Goal: Task Accomplishment & Management: Use online tool/utility

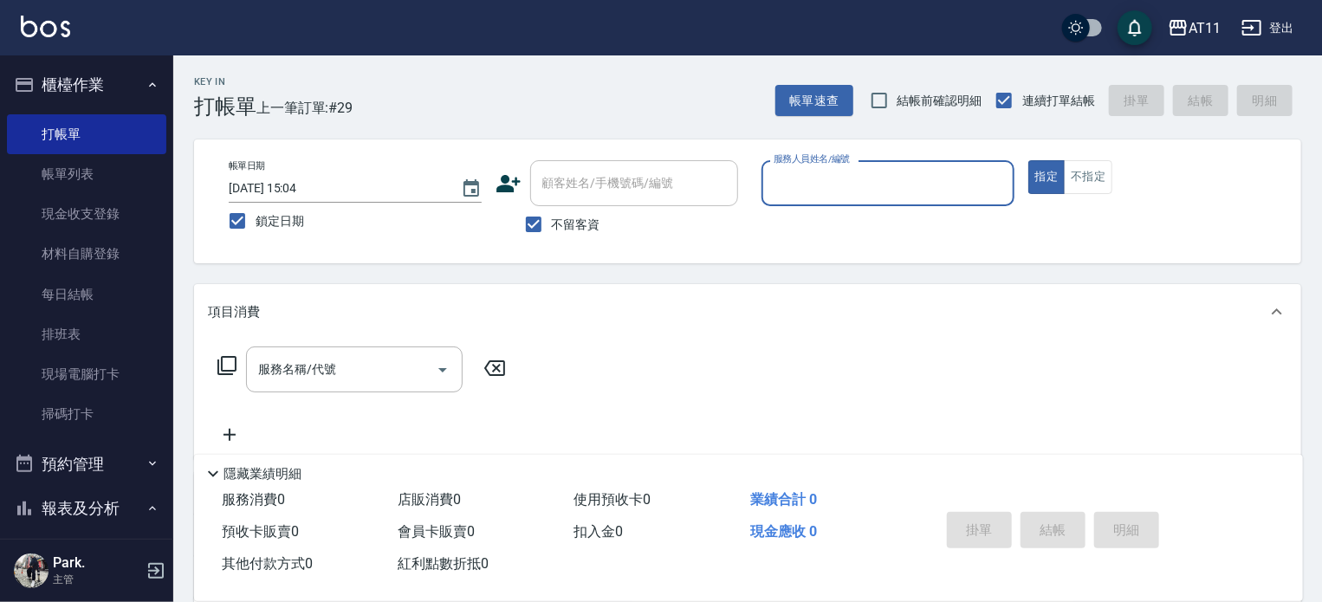
click at [824, 185] on input "服務人員姓名/編號" at bounding box center [887, 183] width 237 height 30
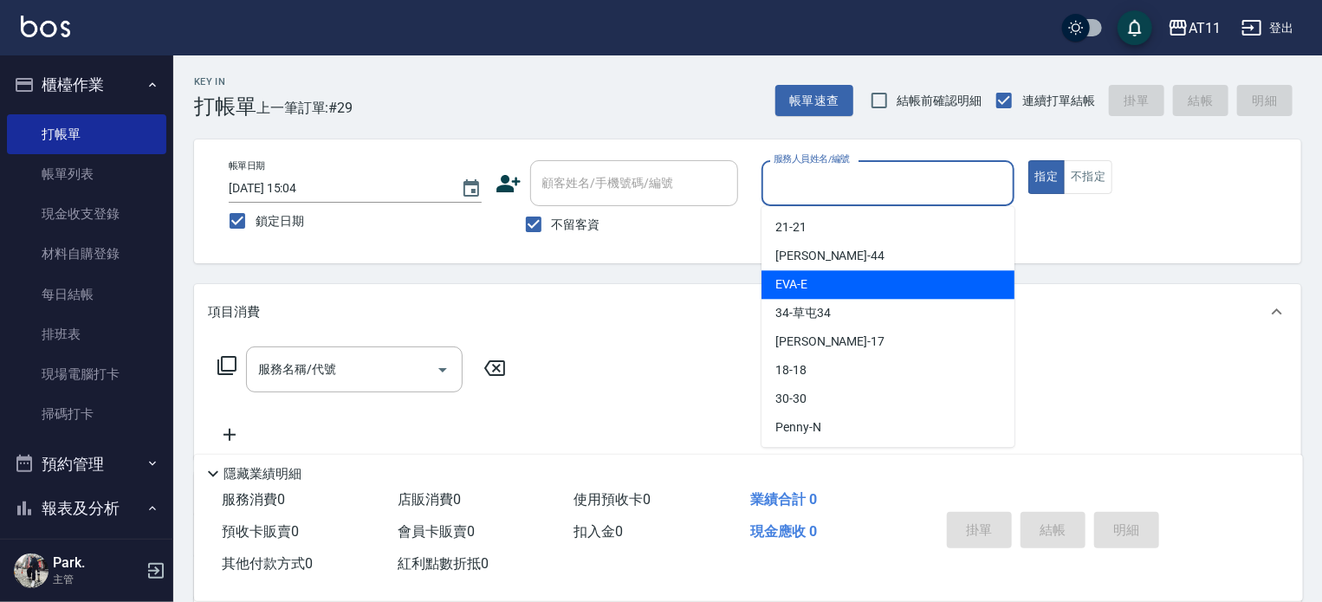
click at [807, 287] on div "[PERSON_NAME] -E" at bounding box center [888, 284] width 253 height 29
type input "EVA-E"
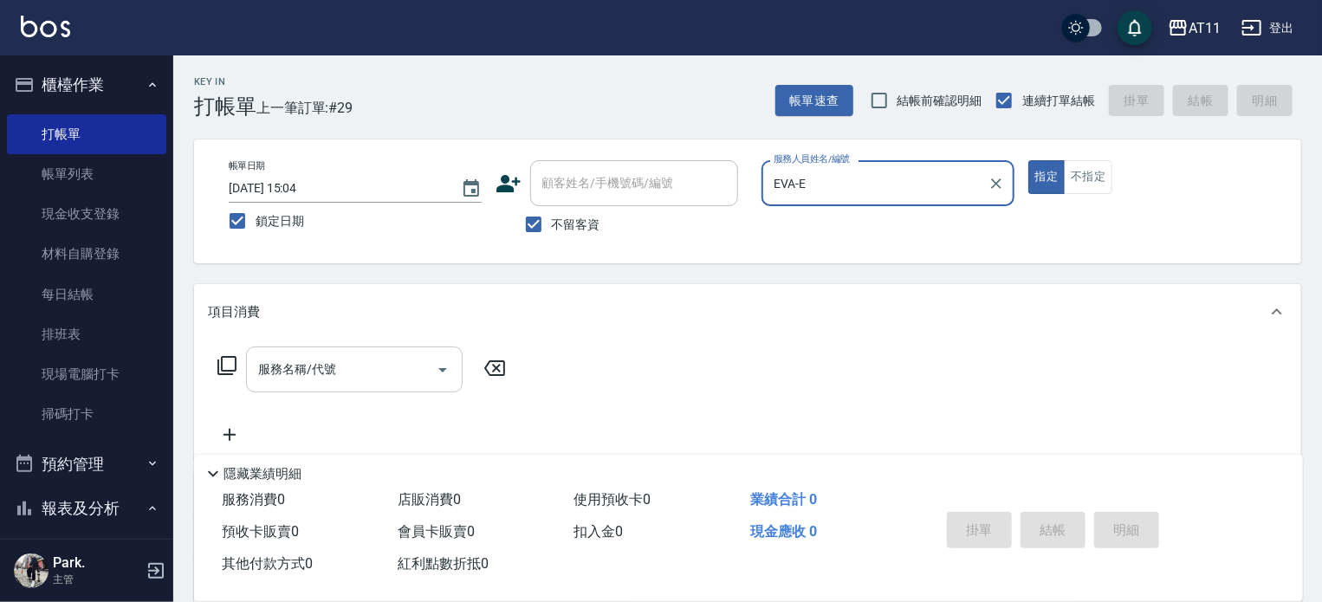
click at [344, 373] on input "服務名稱/代號" at bounding box center [341, 369] width 175 height 30
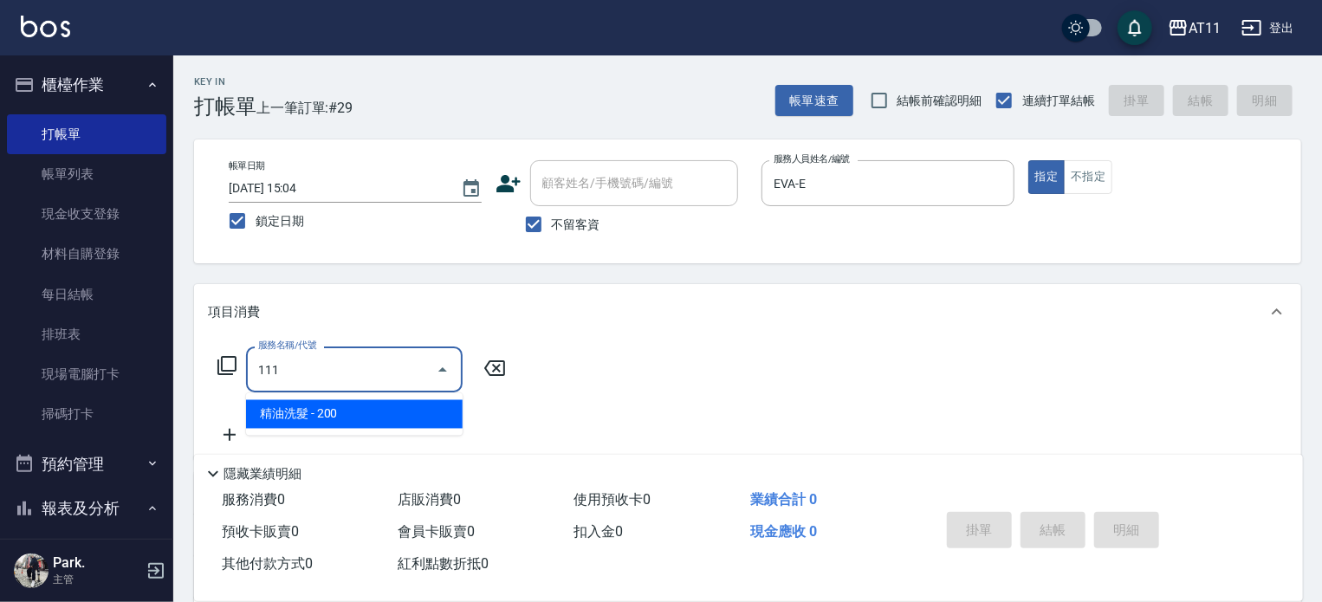
click at [366, 416] on span "精油洗髮 - 200" at bounding box center [354, 414] width 217 height 29
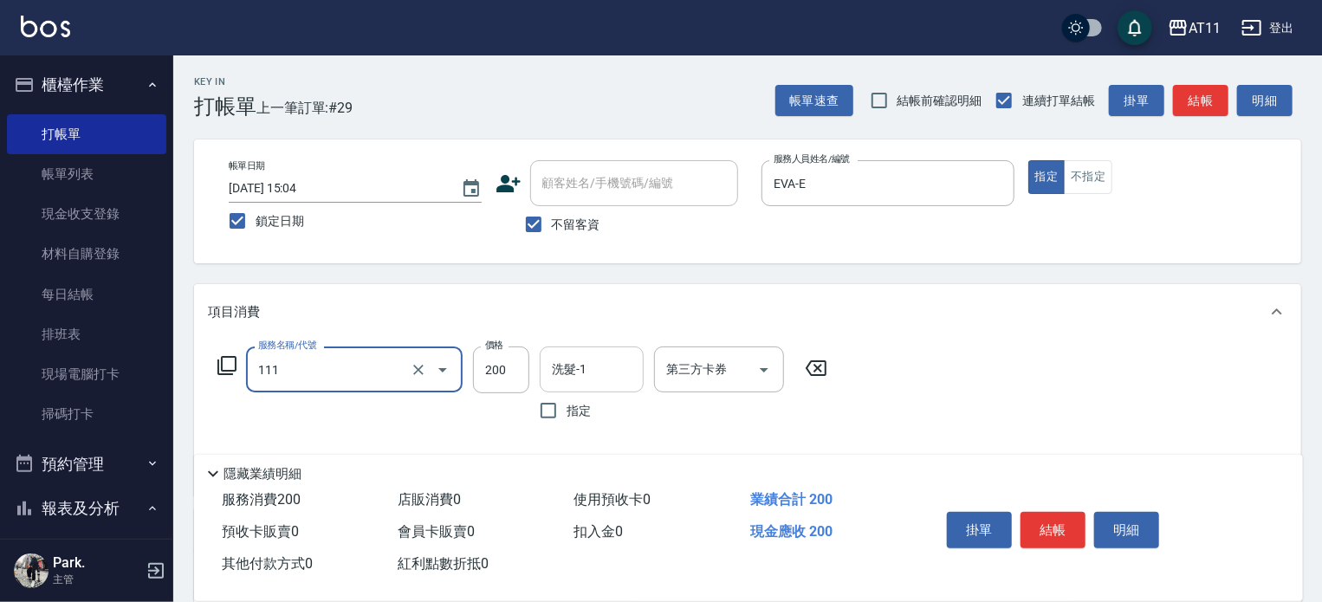
type input "精油洗髮(111)"
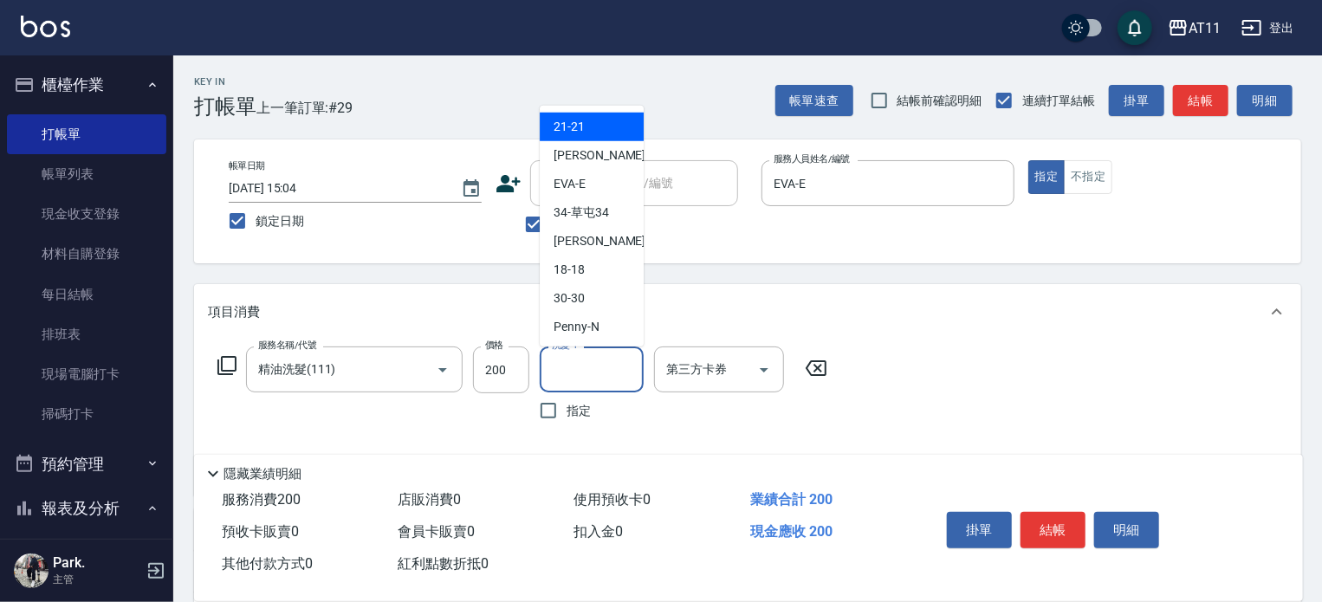
click at [584, 384] on input "洗髮-1" at bounding box center [592, 369] width 88 height 30
click at [576, 185] on span "[PERSON_NAME] -E" at bounding box center [570, 184] width 32 height 18
type input "EVA-E"
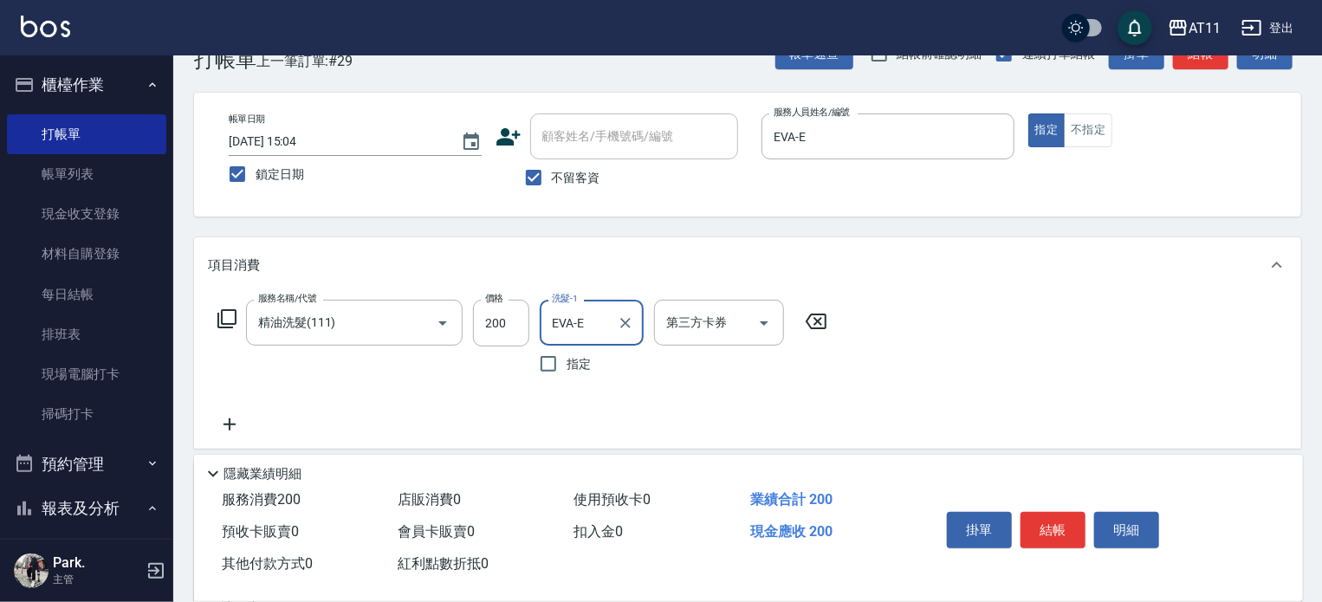
scroll to position [87, 0]
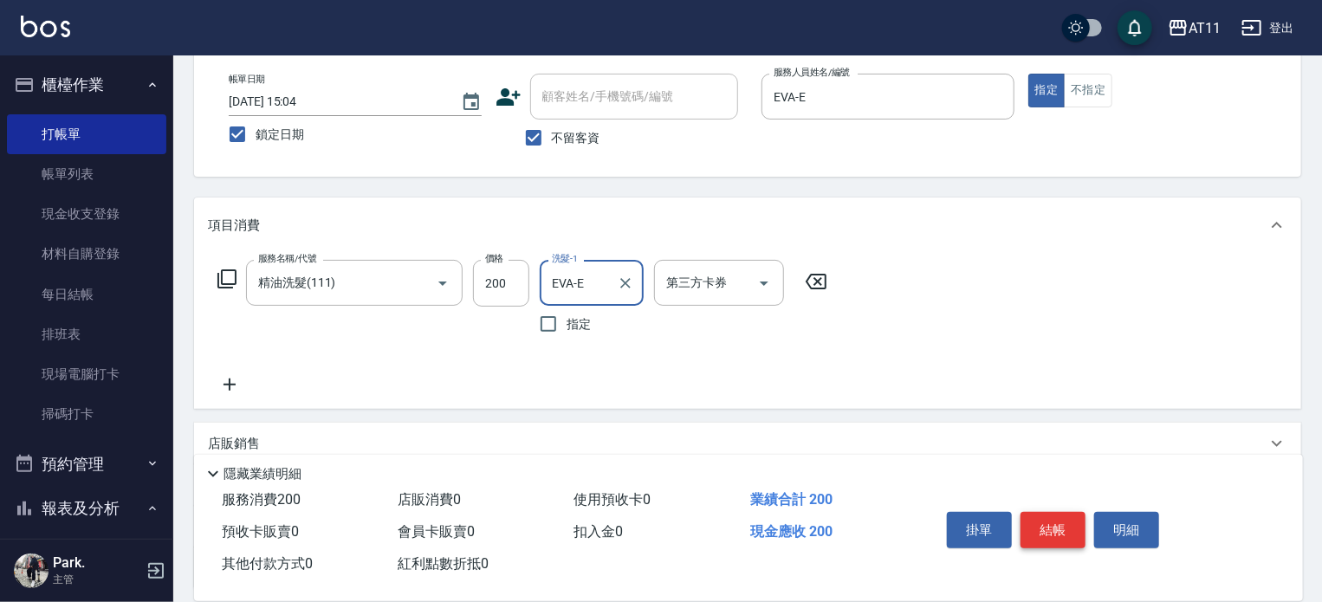
click at [1058, 522] on button "結帳" at bounding box center [1053, 530] width 65 height 36
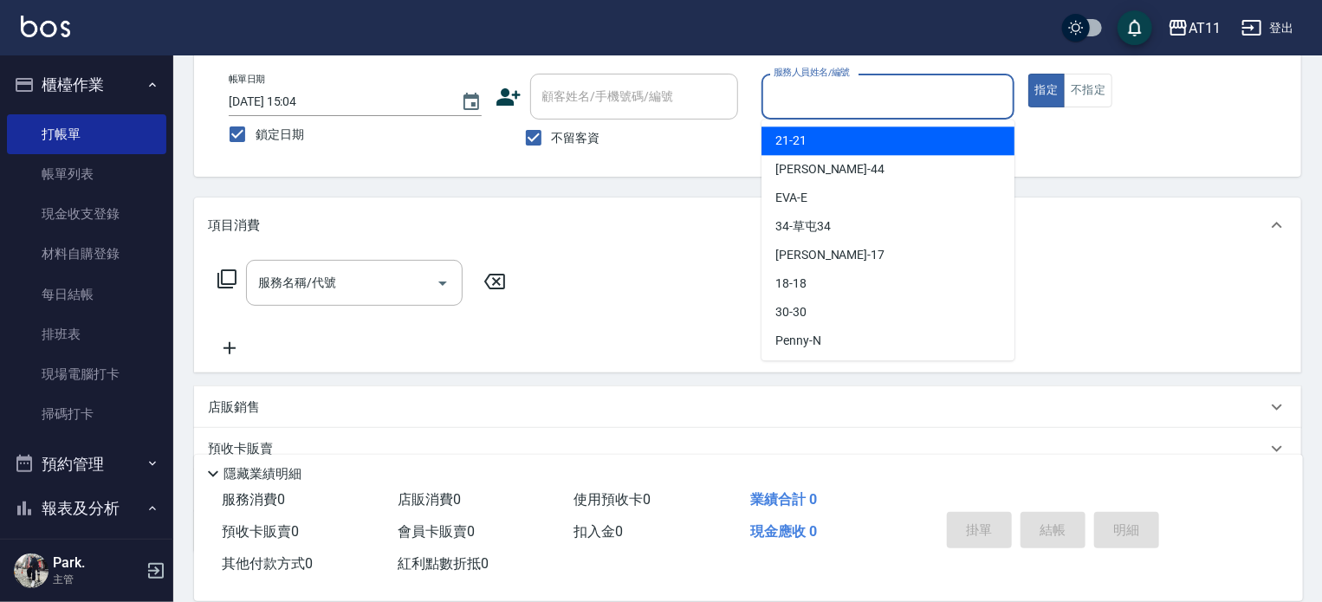
click at [860, 91] on input "服務人員姓名/編號" at bounding box center [887, 96] width 237 height 30
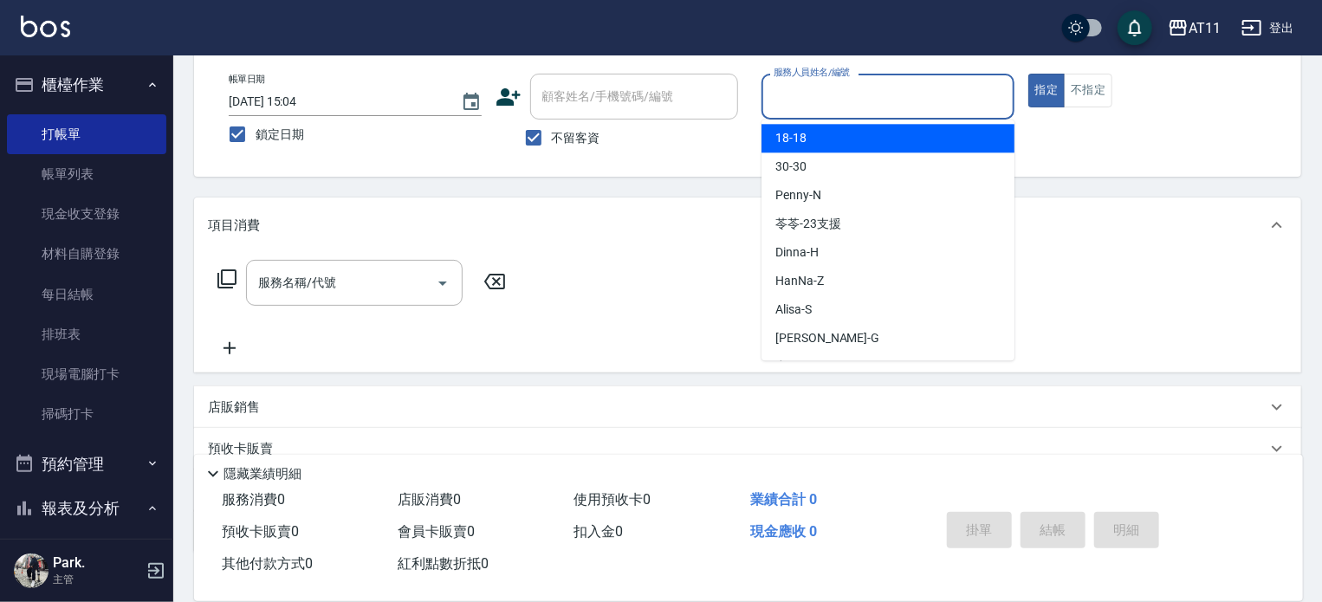
scroll to position [173, 0]
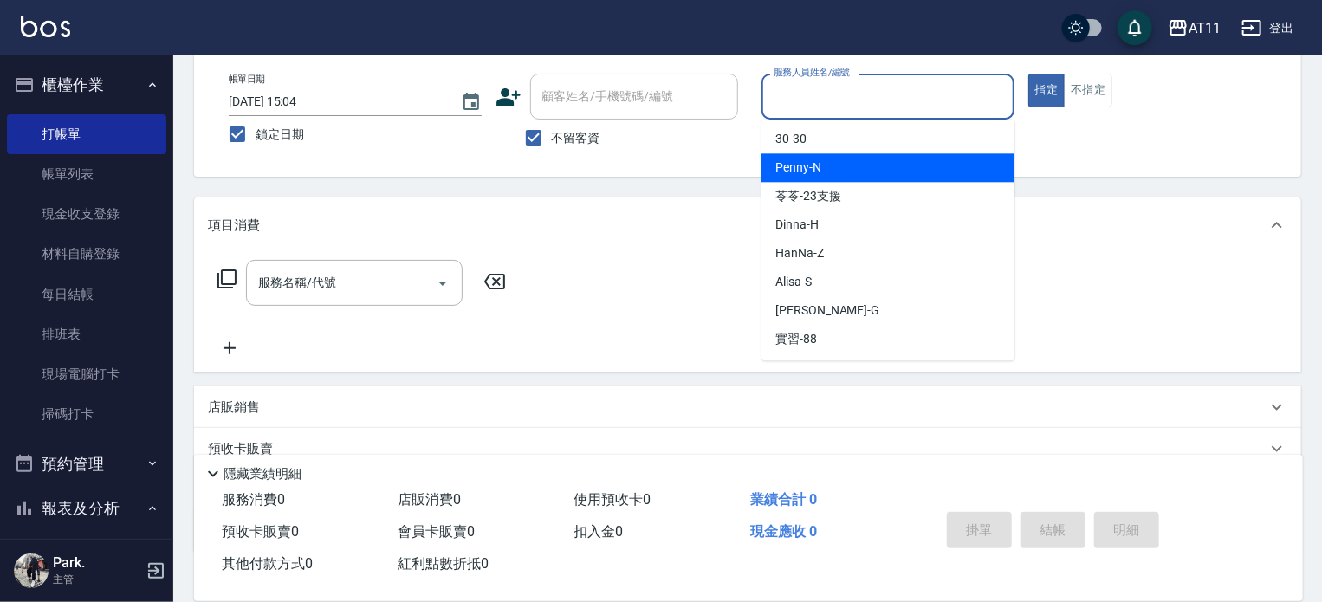
click at [838, 163] on div "Penny -N" at bounding box center [888, 167] width 253 height 29
type input "Penny-N"
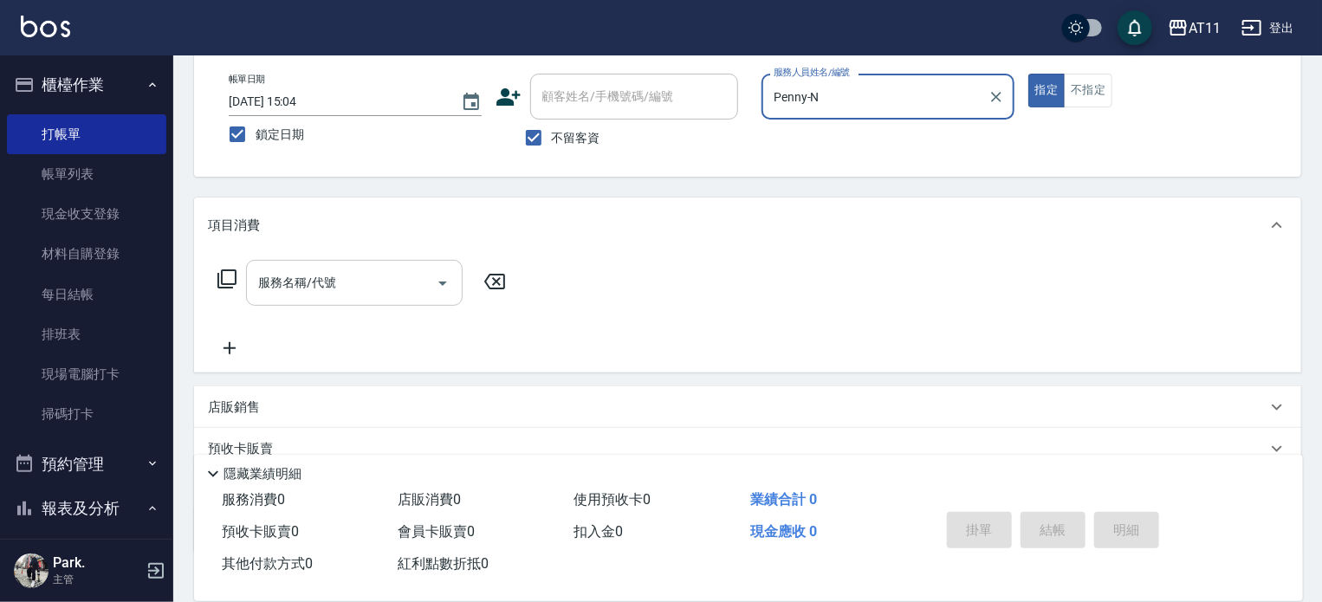
click at [351, 287] on input "服務名稱/代號" at bounding box center [341, 283] width 175 height 30
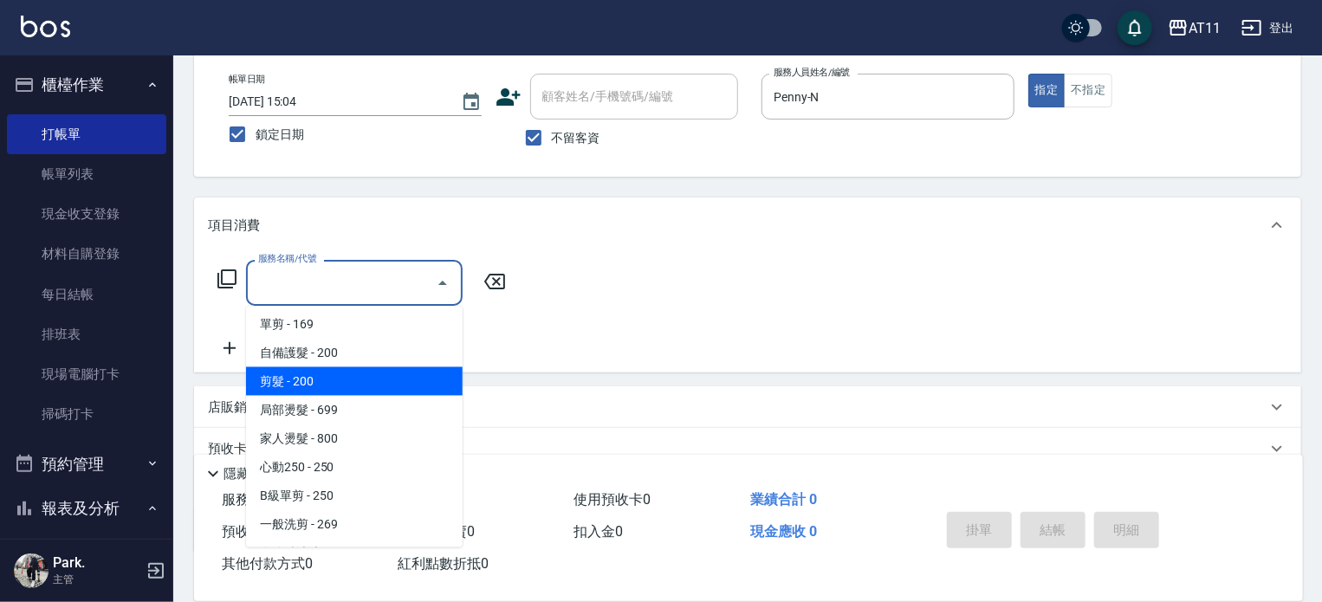
scroll to position [260, 0]
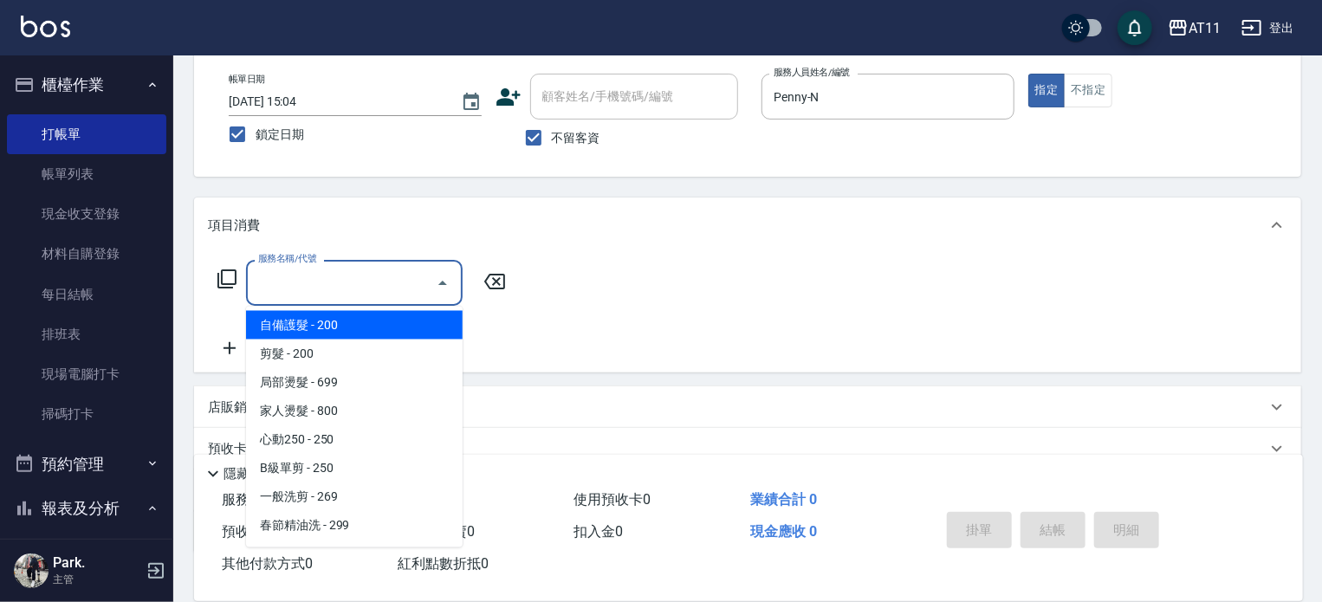
click at [343, 280] on input "服務名稱/代號" at bounding box center [341, 283] width 175 height 30
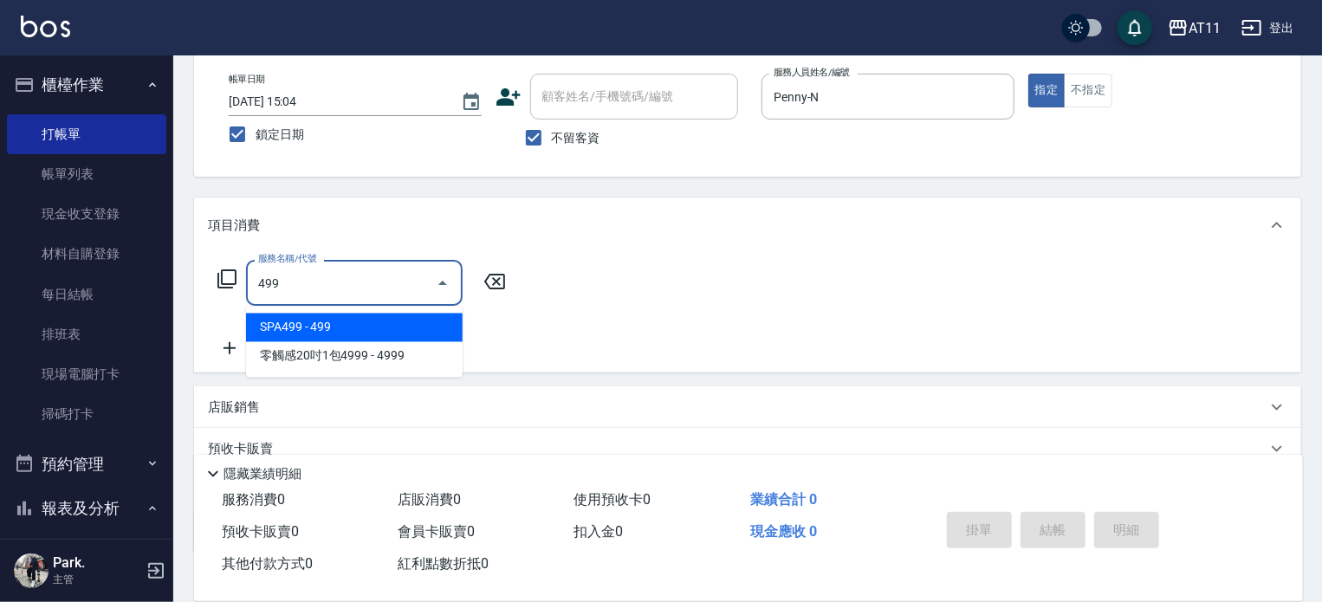
click at [316, 331] on span "SPA499 - 499" at bounding box center [354, 328] width 217 height 29
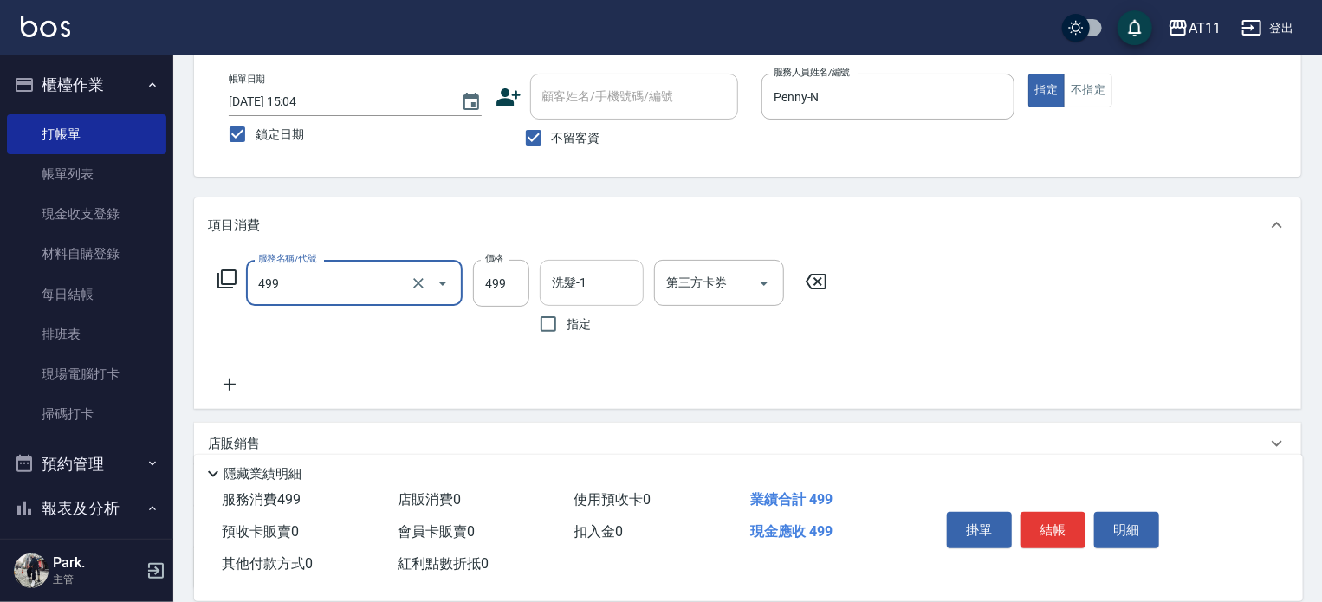
type input "SPA499(499)"
click at [577, 277] on input "洗髮-1" at bounding box center [592, 283] width 88 height 30
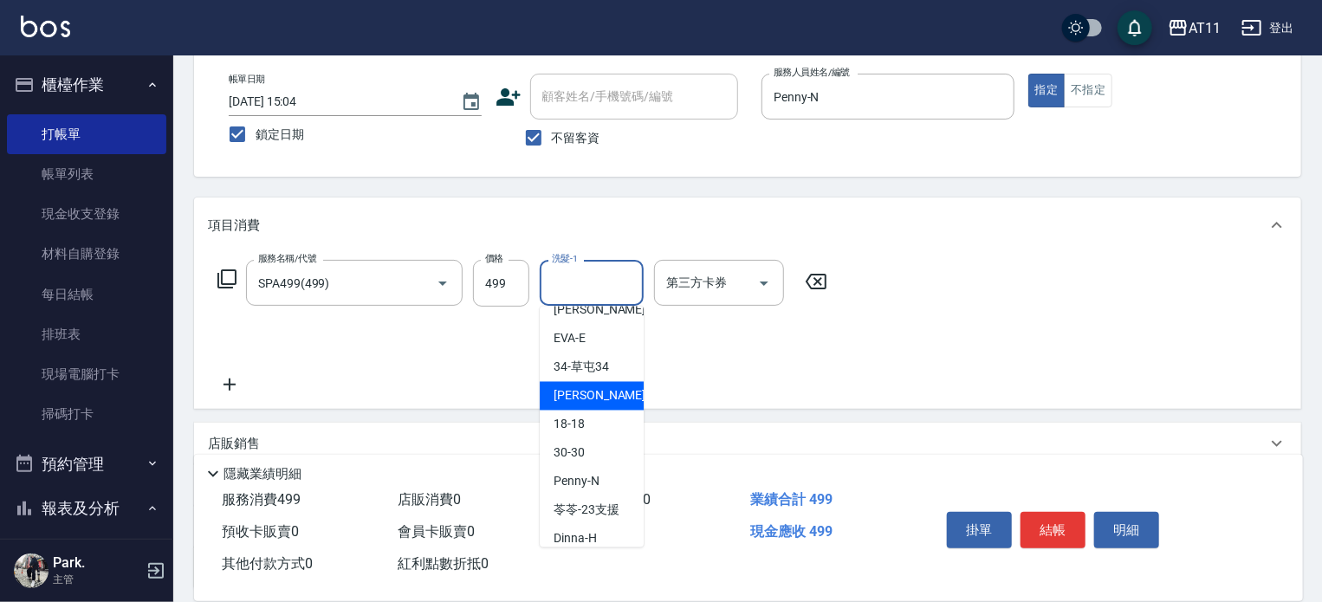
scroll to position [87, 0]
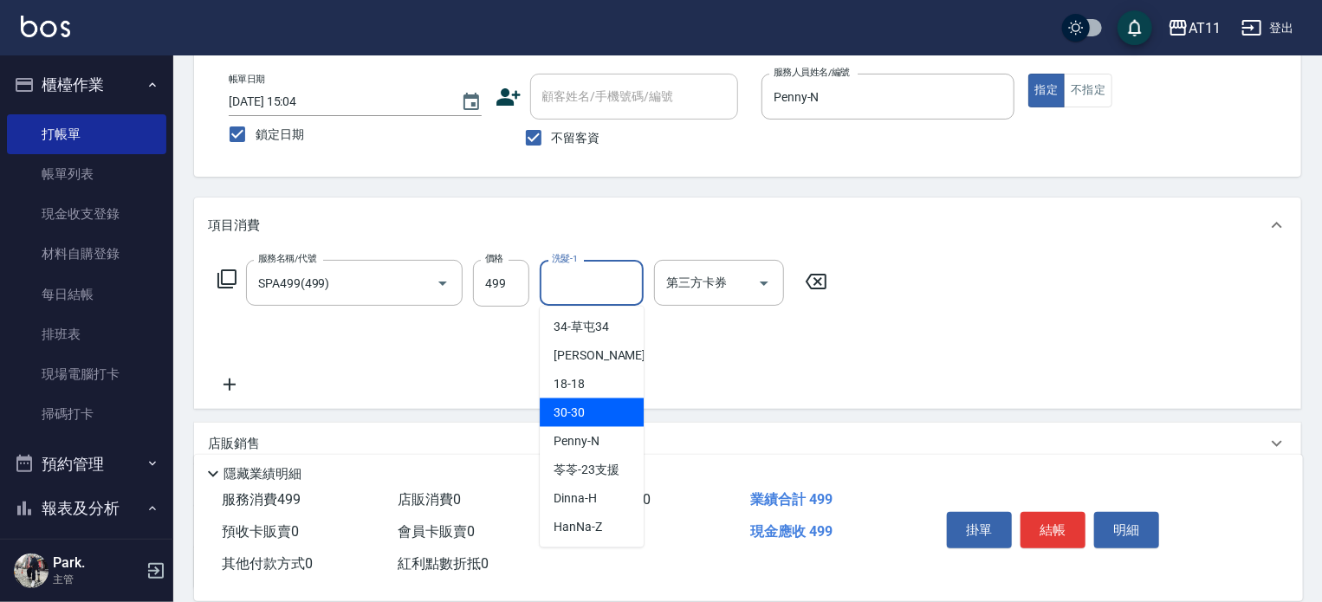
click at [590, 407] on div "30 -30" at bounding box center [592, 413] width 104 height 29
type input "30-30"
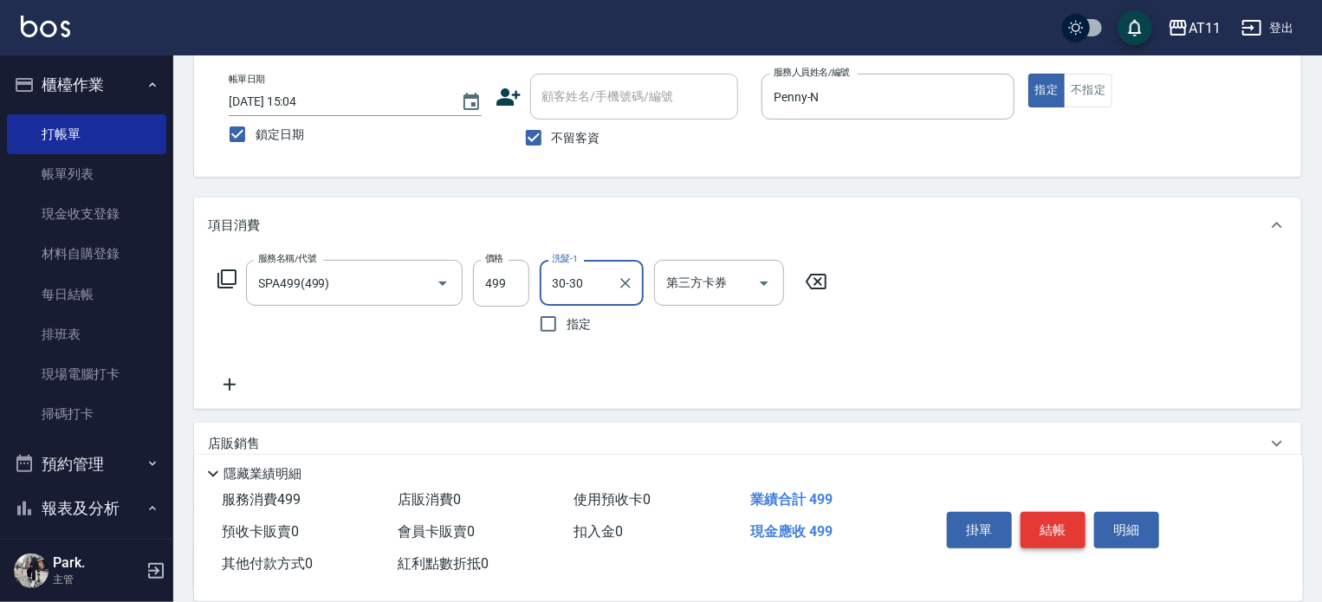
click at [1053, 528] on button "結帳" at bounding box center [1053, 530] width 65 height 36
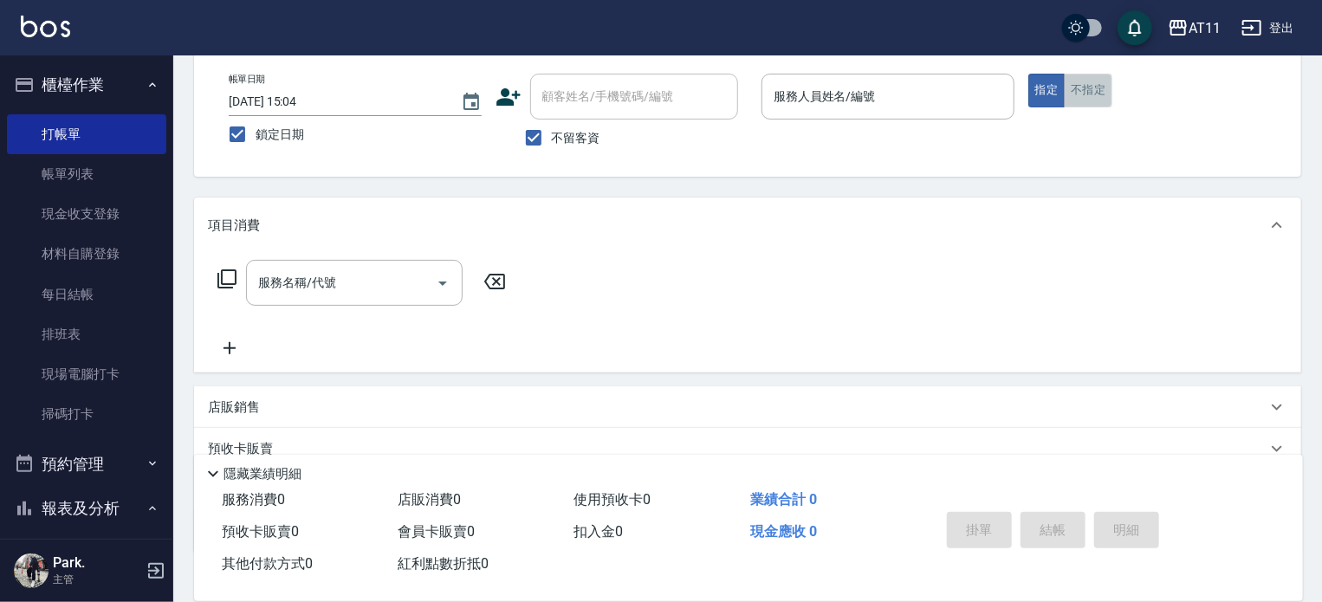
click at [1075, 85] on button "不指定" at bounding box center [1088, 91] width 49 height 34
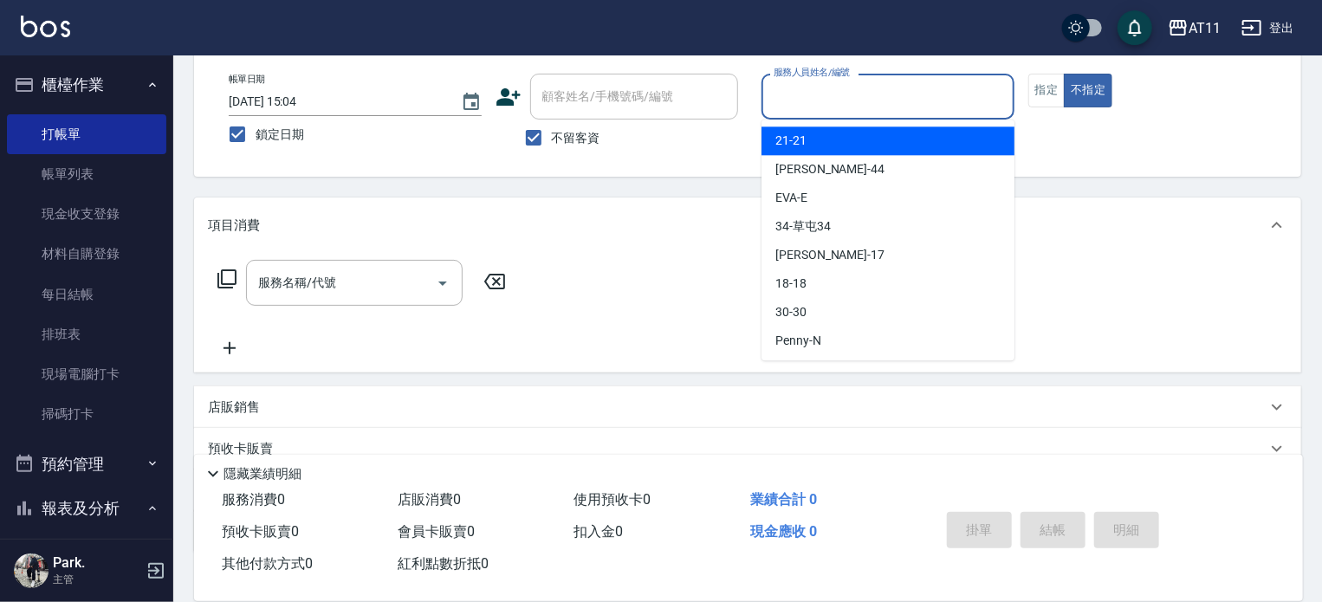
click at [894, 103] on input "服務人員姓名/編號" at bounding box center [887, 96] width 237 height 30
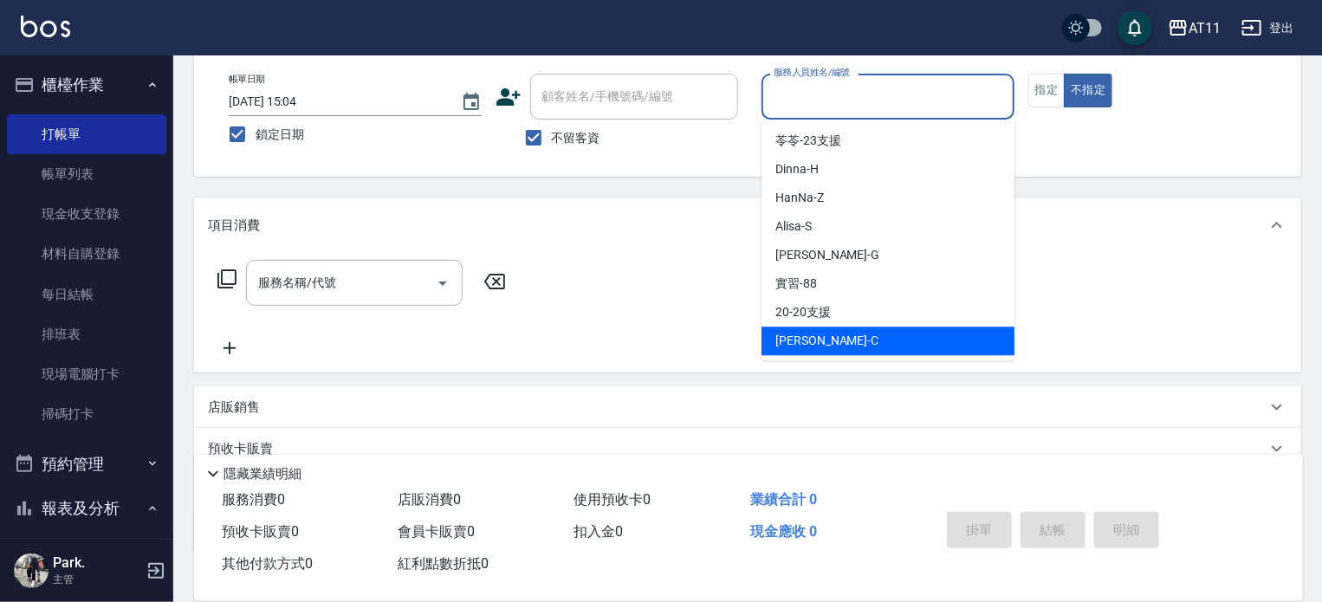
scroll to position [258, 0]
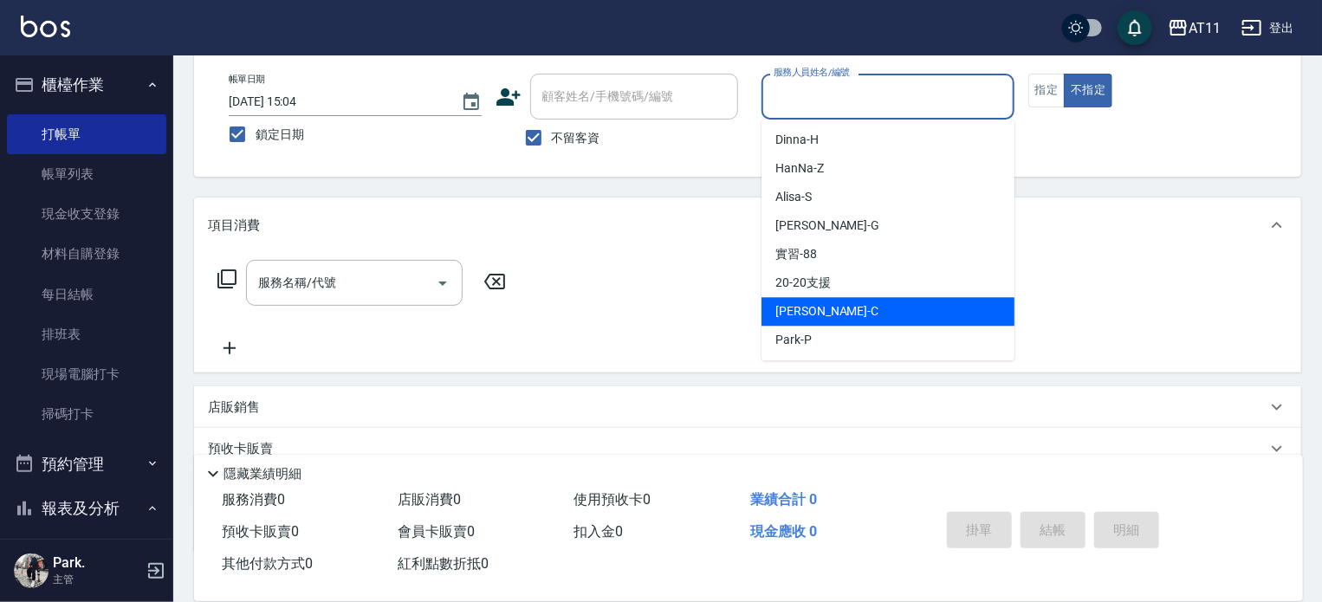
click at [840, 304] on div "[PERSON_NAME]" at bounding box center [888, 311] width 253 height 29
type input "[PERSON_NAME]"
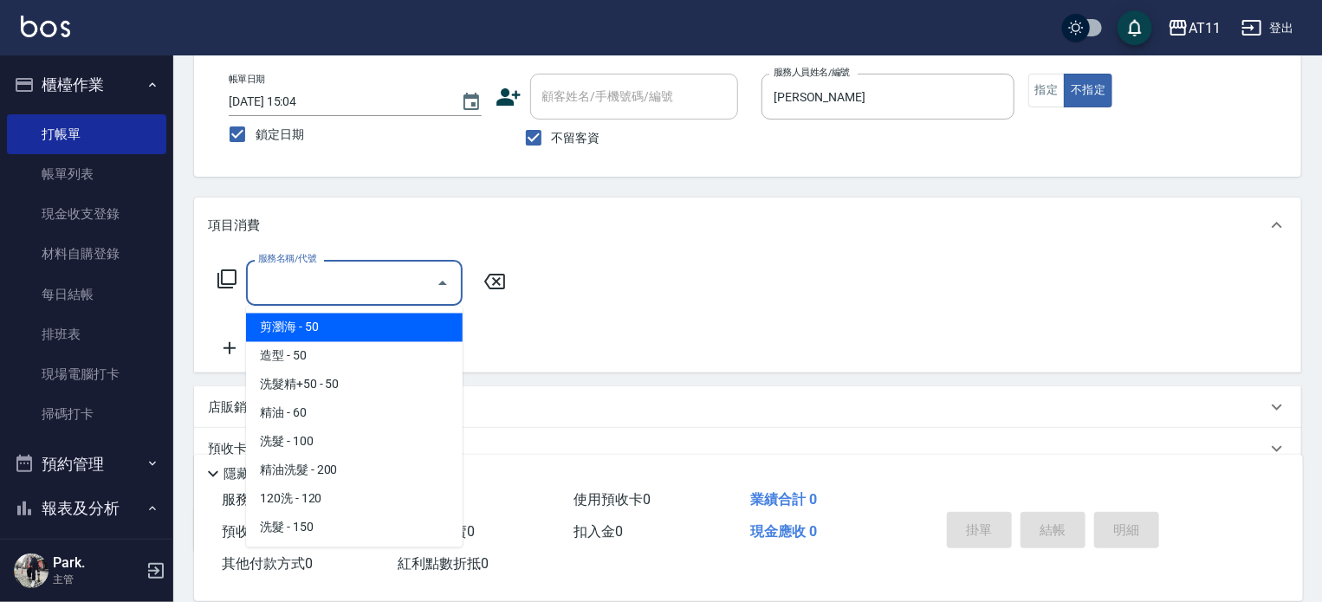
click at [295, 288] on input "服務名稱/代號" at bounding box center [341, 283] width 175 height 30
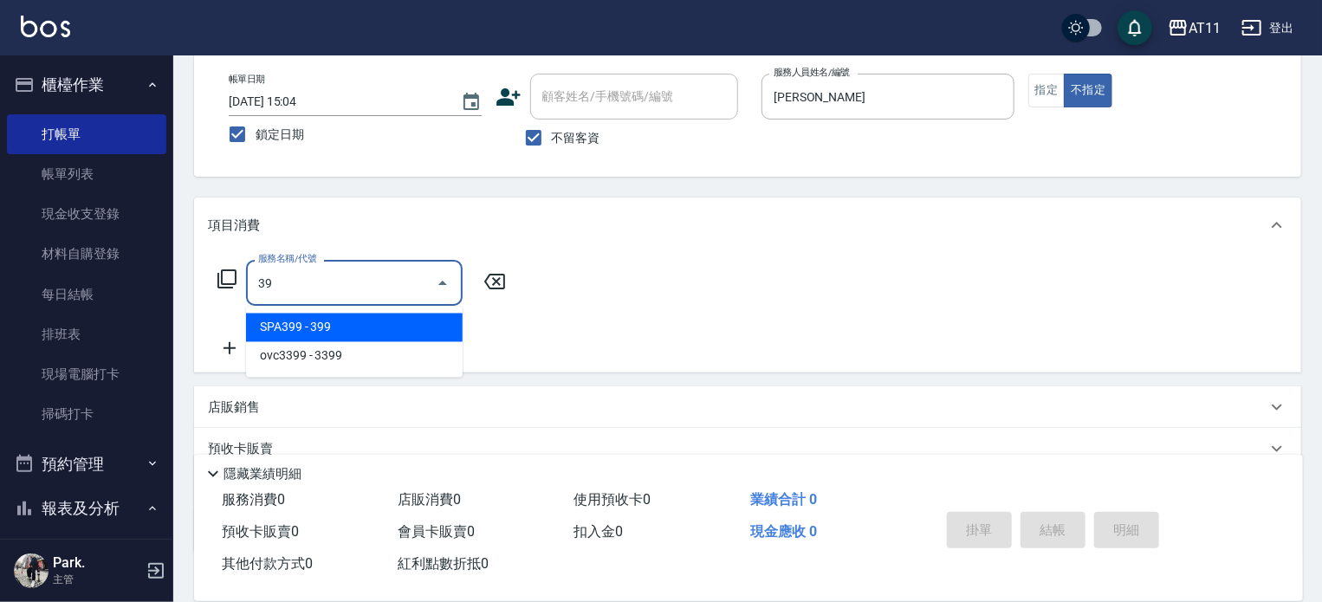
click at [314, 326] on span "SPA399 - 399" at bounding box center [354, 328] width 217 height 29
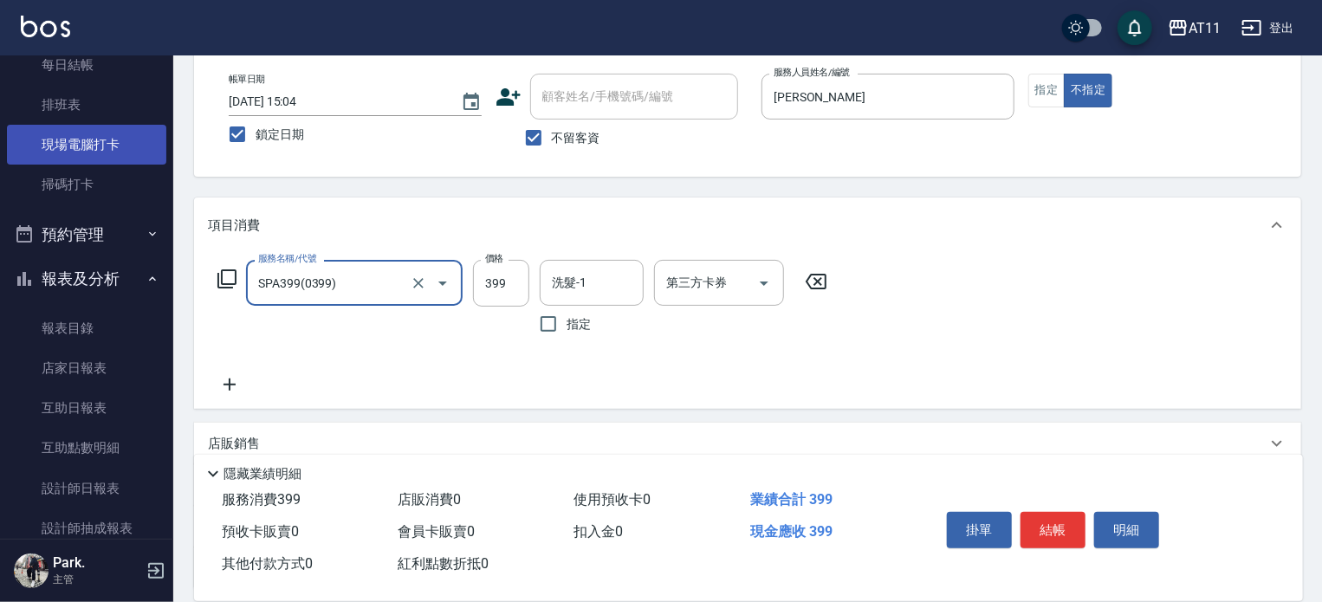
scroll to position [260, 0]
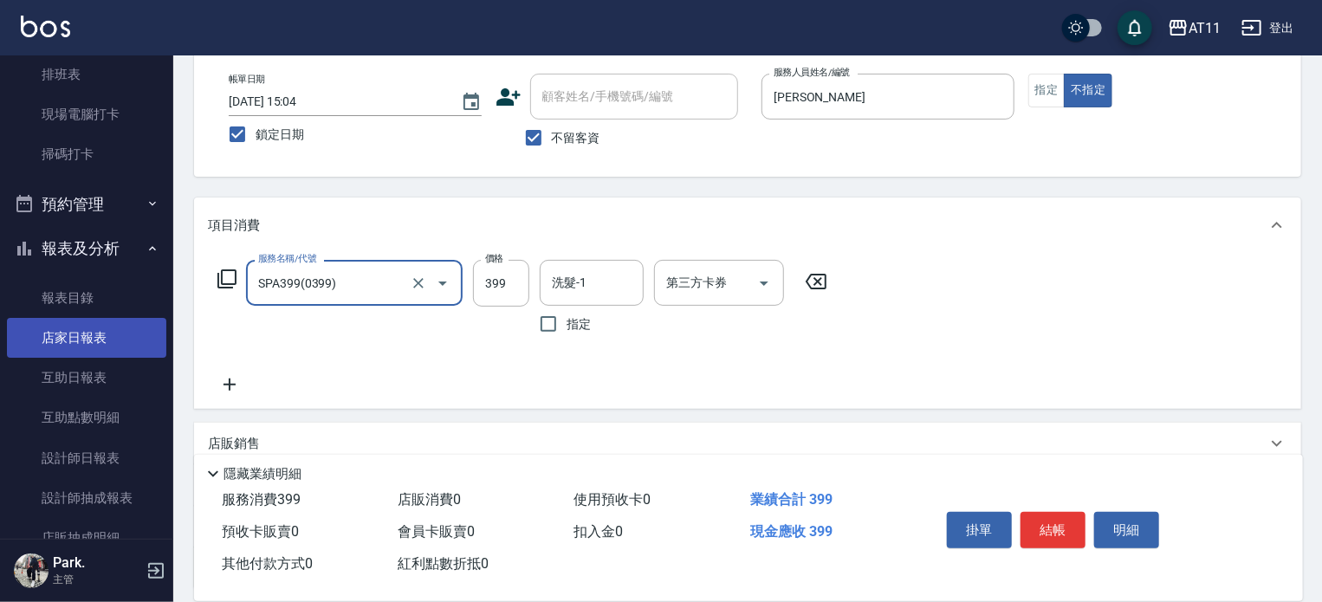
type input "SPA399(0399)"
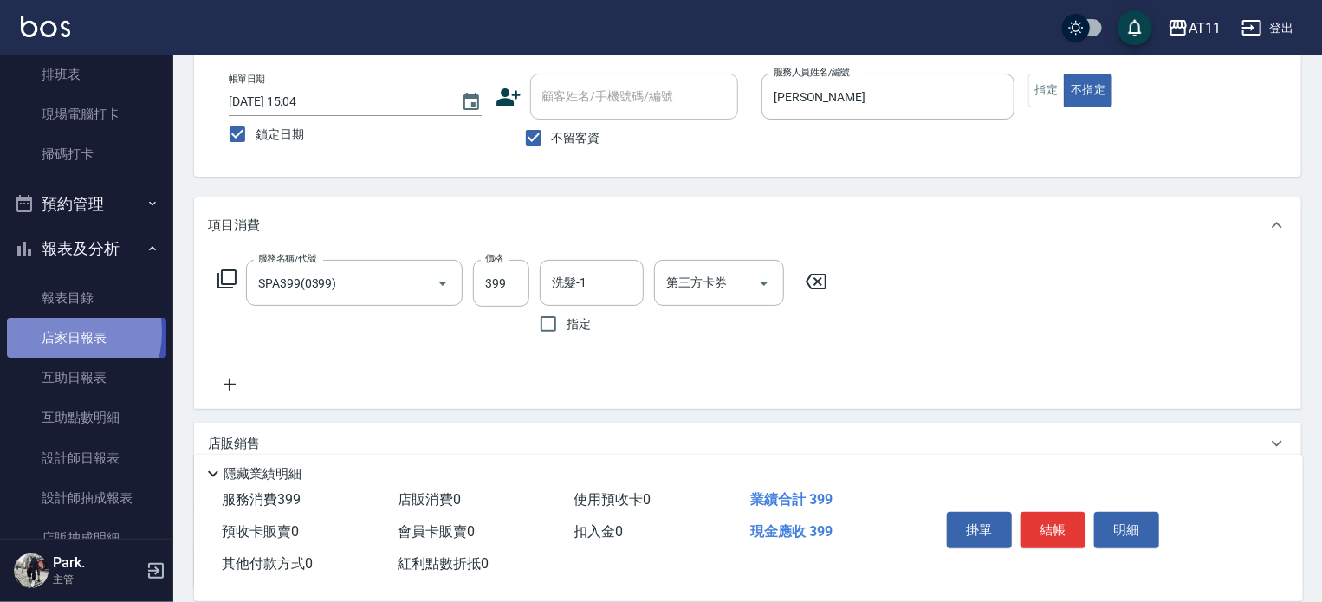
click at [54, 333] on link "店家日報表" at bounding box center [86, 338] width 159 height 40
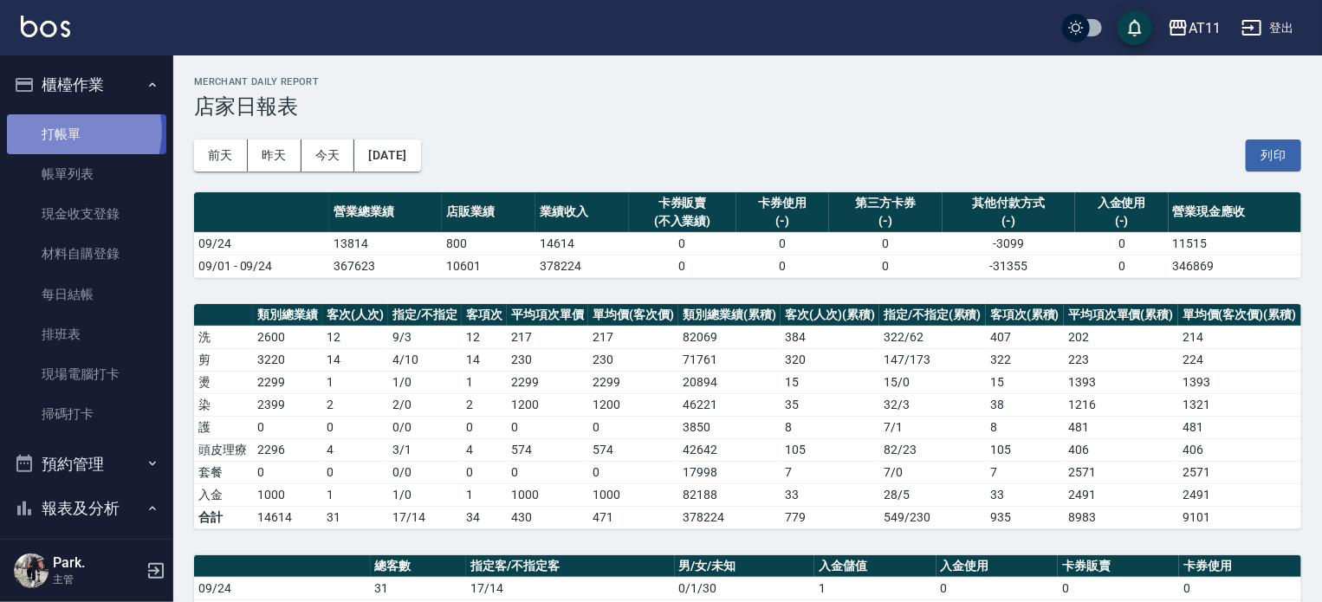
click at [74, 131] on link "打帳單" at bounding box center [86, 134] width 159 height 40
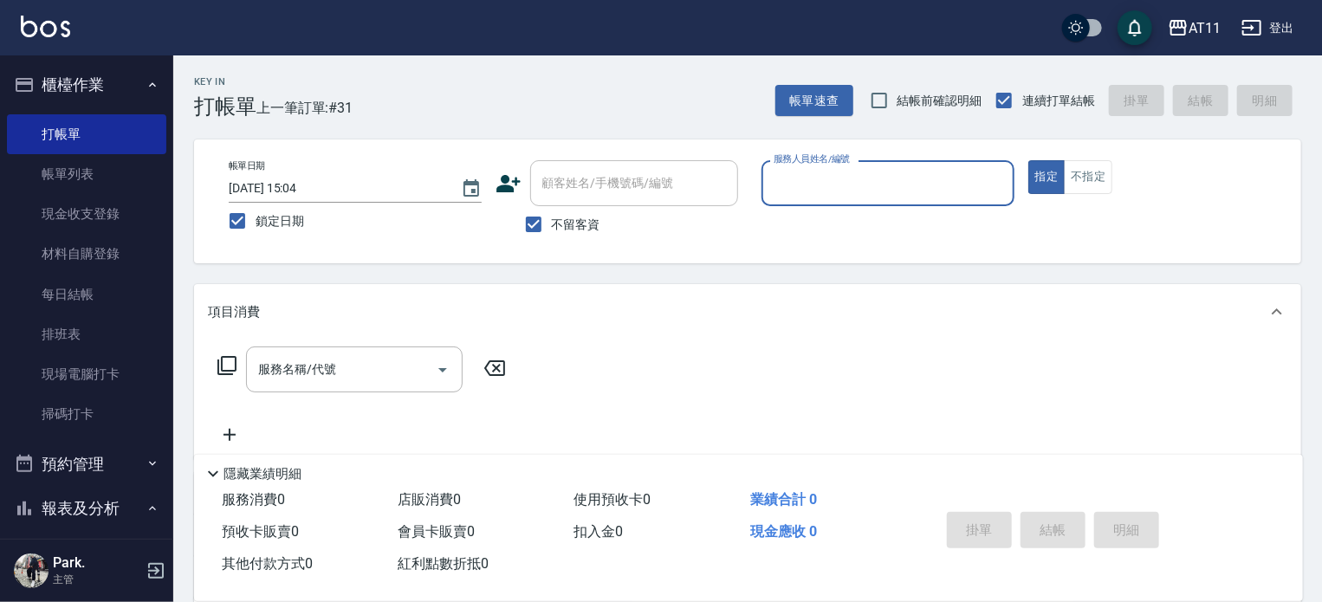
click at [898, 174] on input "服務人員姓名/編號" at bounding box center [887, 183] width 237 height 30
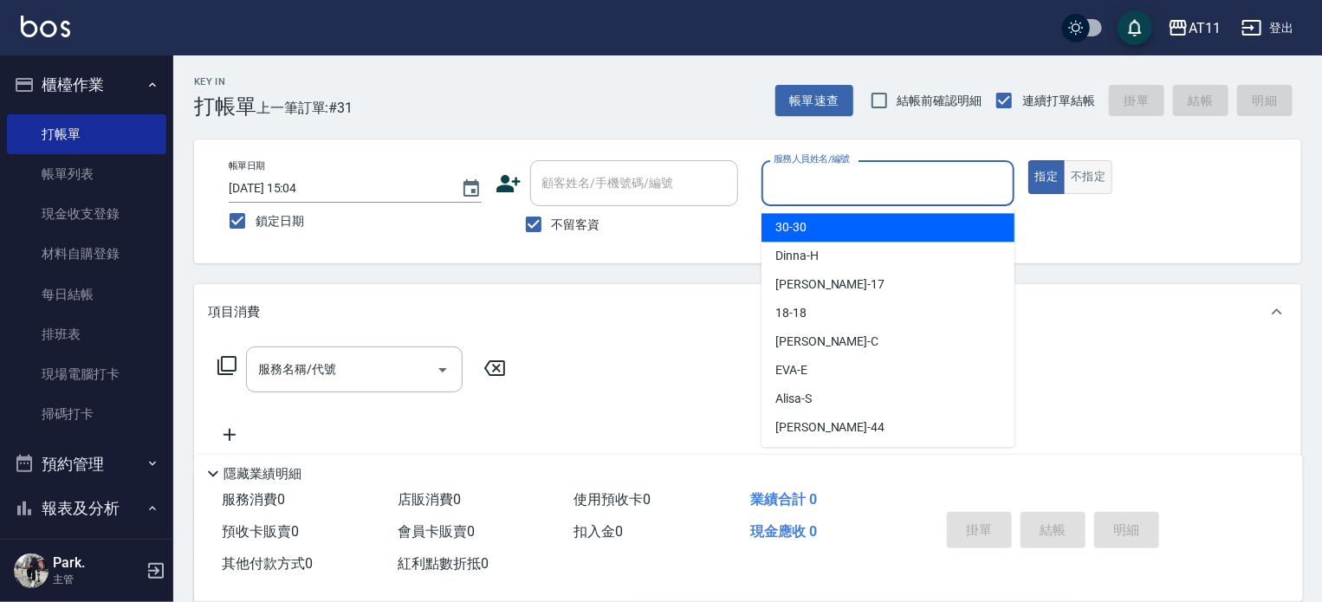
click at [1094, 172] on button "不指定" at bounding box center [1088, 177] width 49 height 34
click at [908, 191] on input "服務人員姓名/編號" at bounding box center [887, 183] width 237 height 30
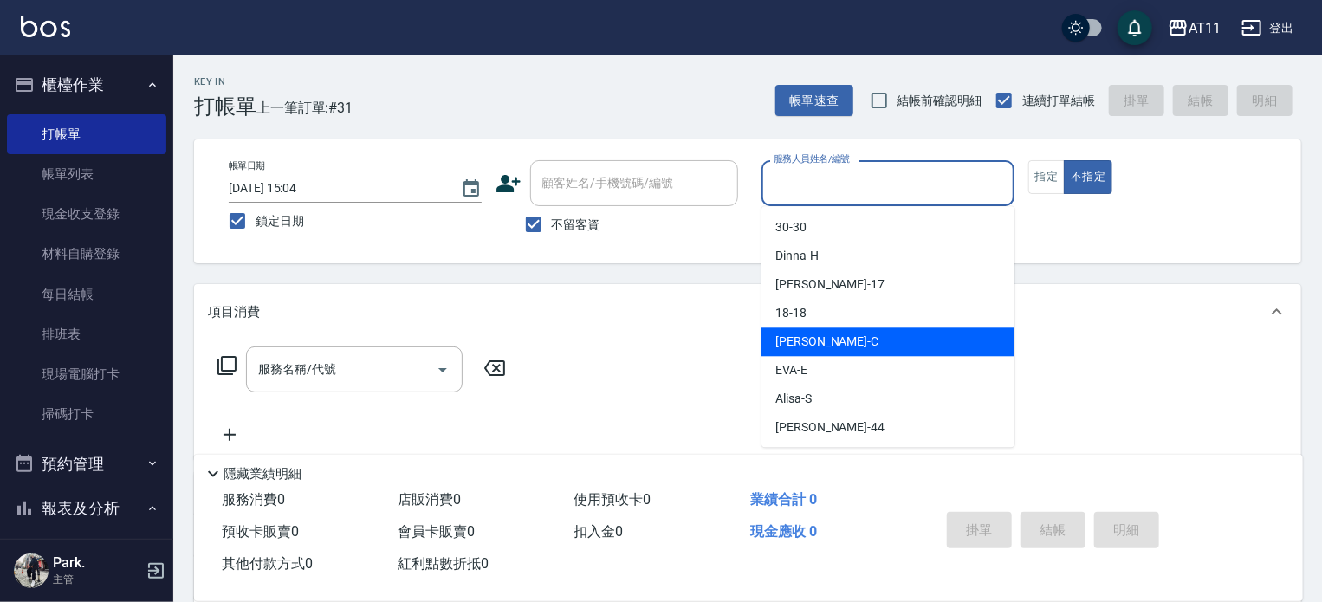
click at [827, 333] on div "[PERSON_NAME]" at bounding box center [888, 341] width 253 height 29
type input "[PERSON_NAME]"
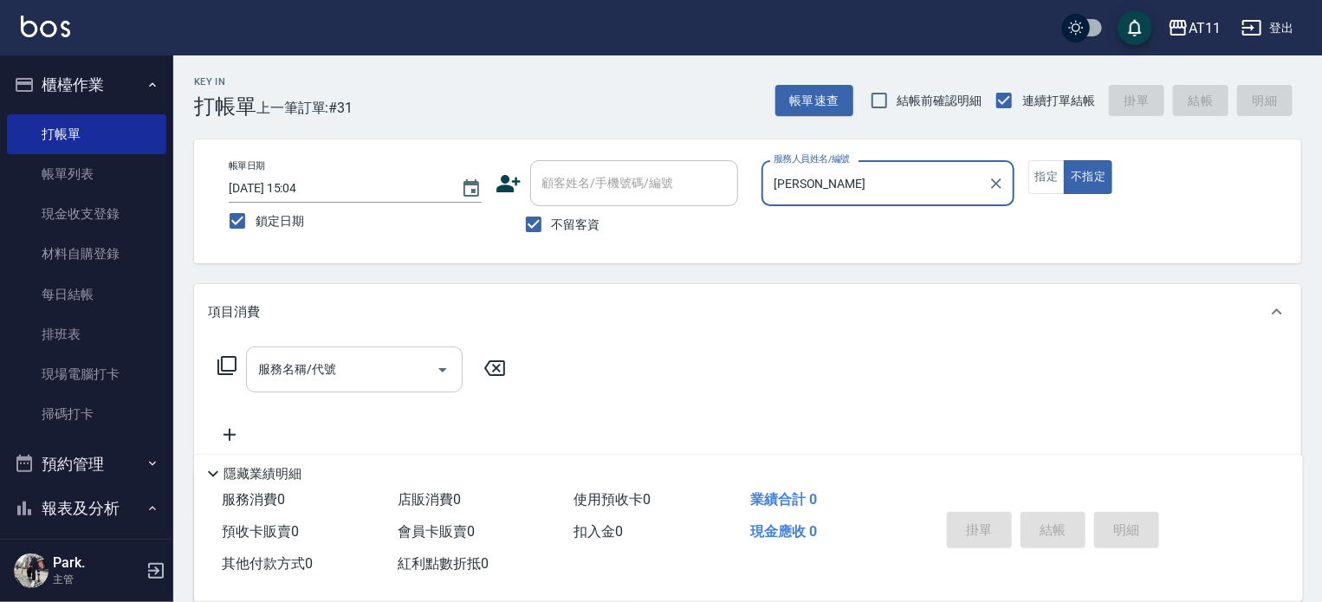
click at [314, 369] on input "服務名稱/代號" at bounding box center [341, 369] width 175 height 30
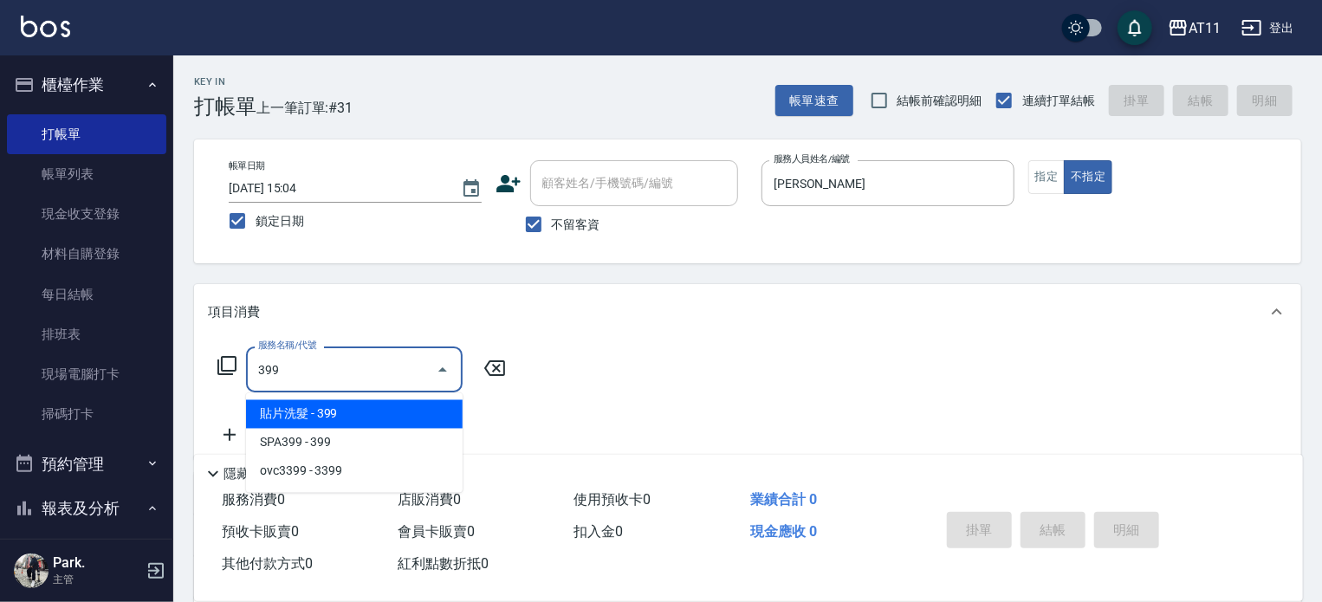
click at [340, 412] on span "貼片洗髮 - 399" at bounding box center [354, 414] width 217 height 29
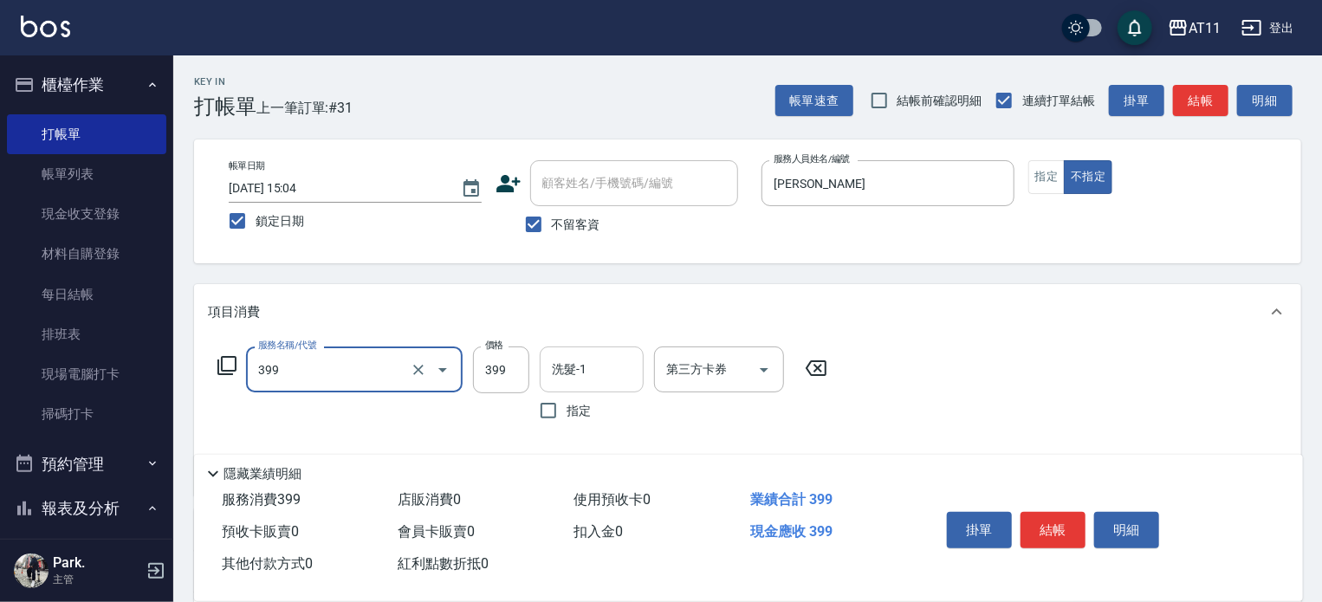
type input "貼片洗髮(399)"
click at [598, 365] on input "洗髮-1" at bounding box center [592, 369] width 88 height 30
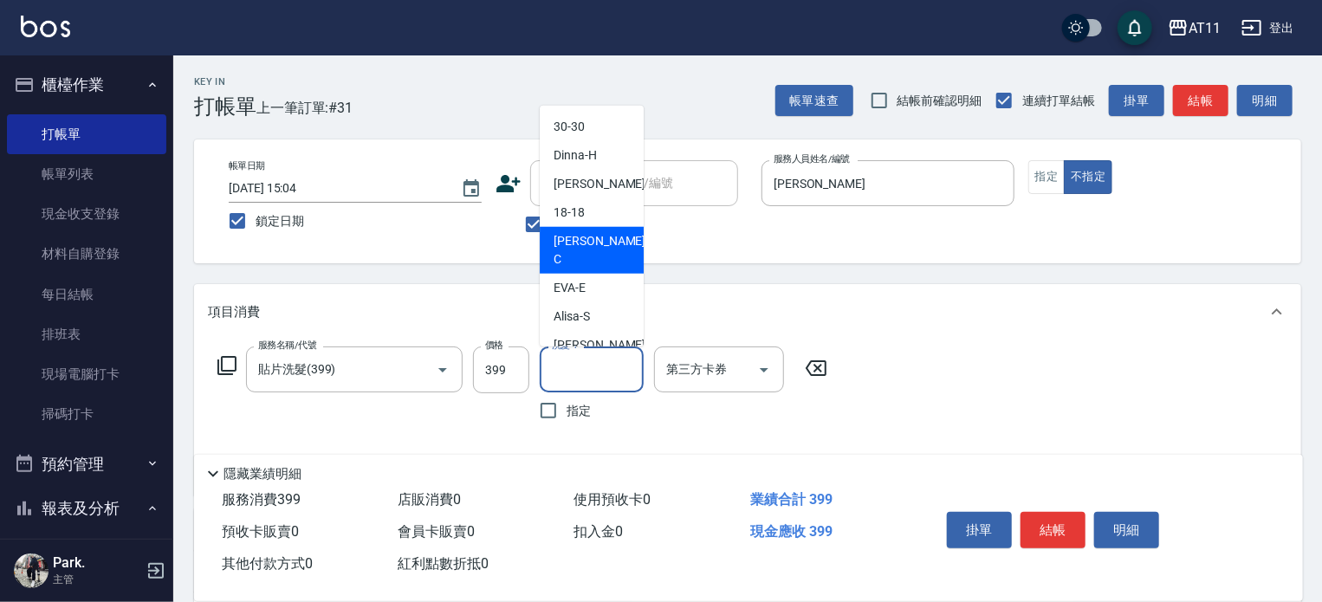
click at [575, 237] on span "[PERSON_NAME]" at bounding box center [601, 250] width 95 height 36
type input "[PERSON_NAME]"
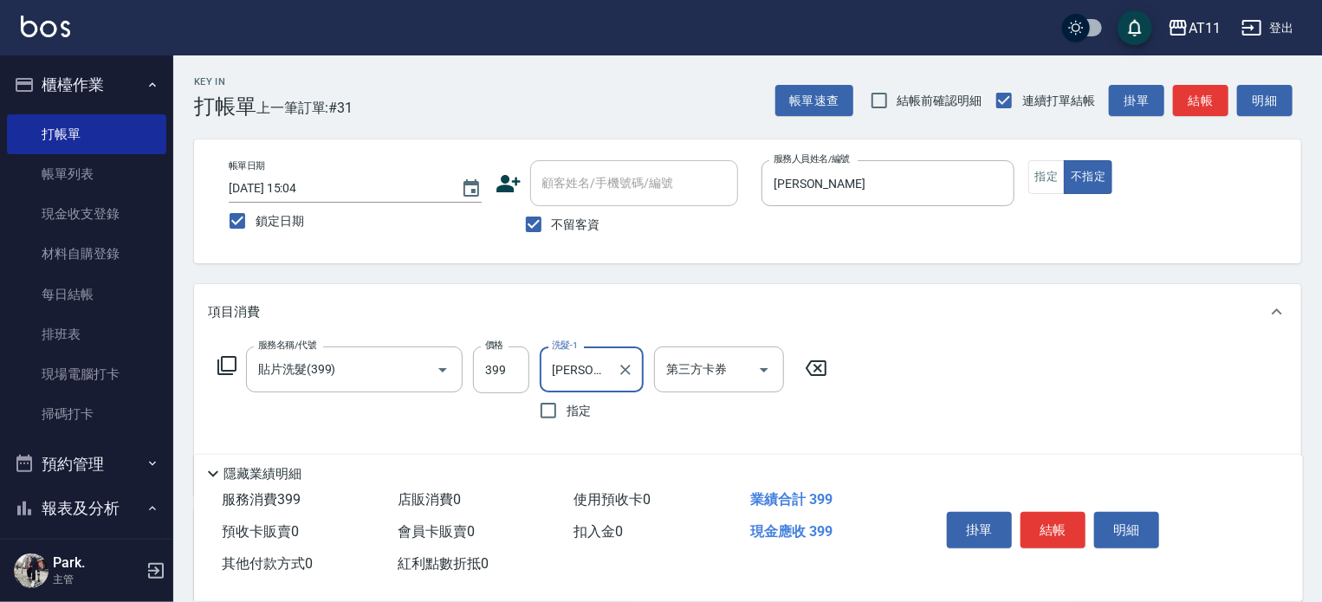
scroll to position [87, 0]
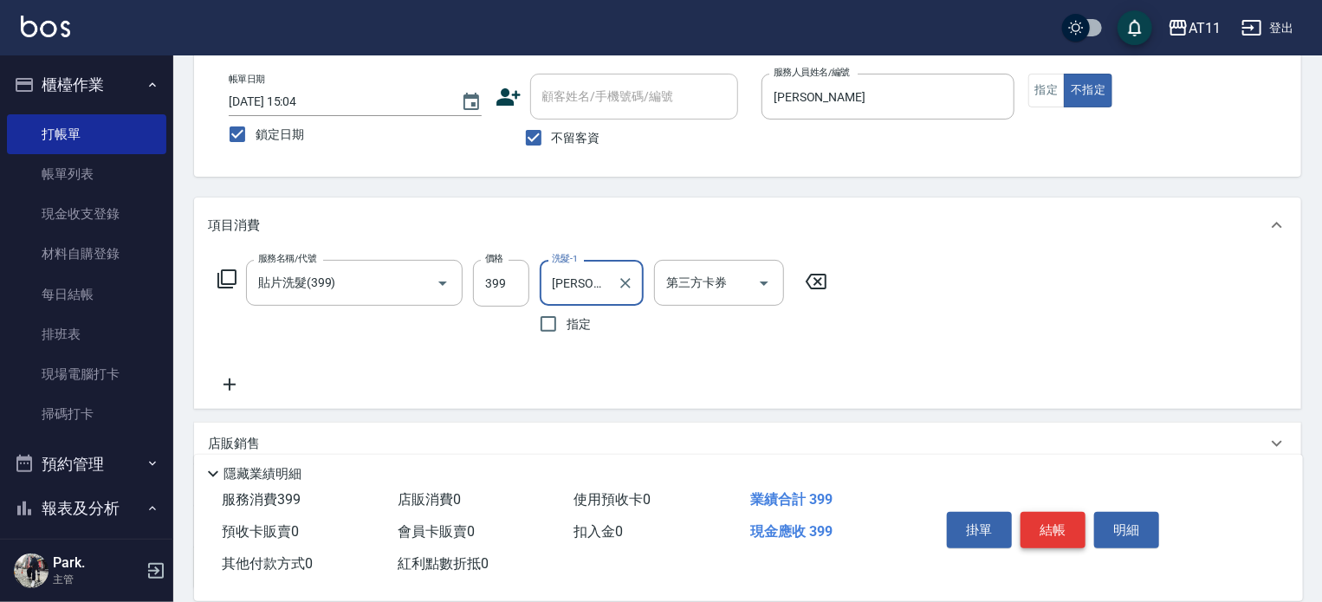
click at [1049, 515] on button "結帳" at bounding box center [1053, 530] width 65 height 36
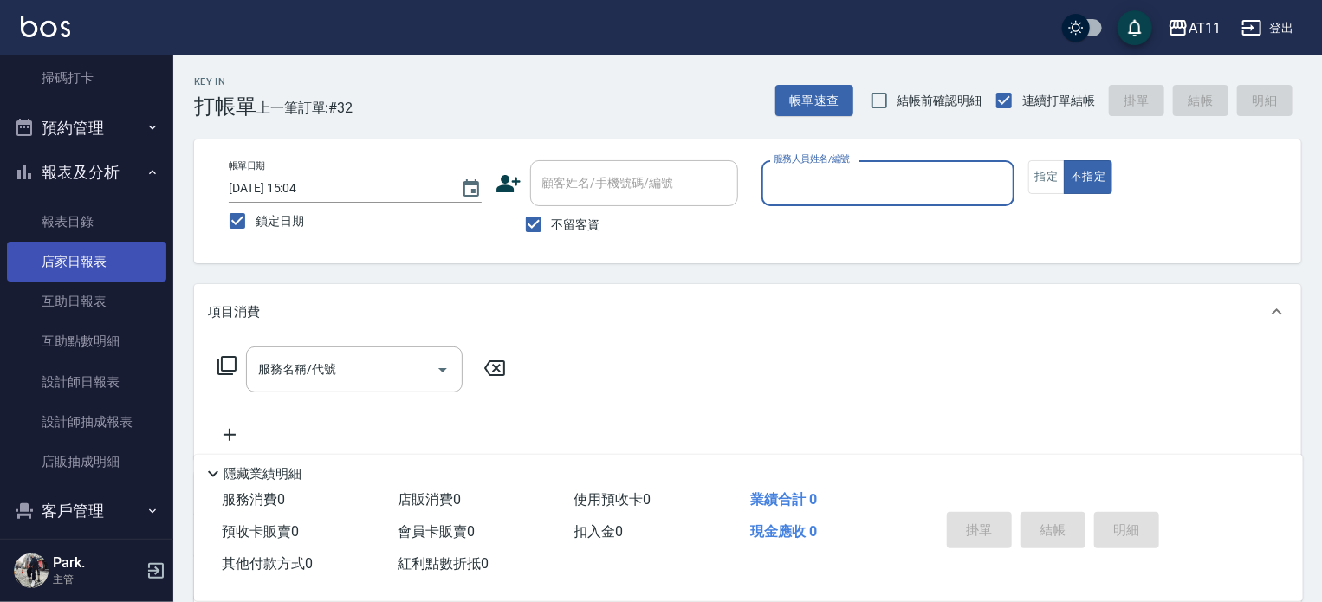
scroll to position [347, 0]
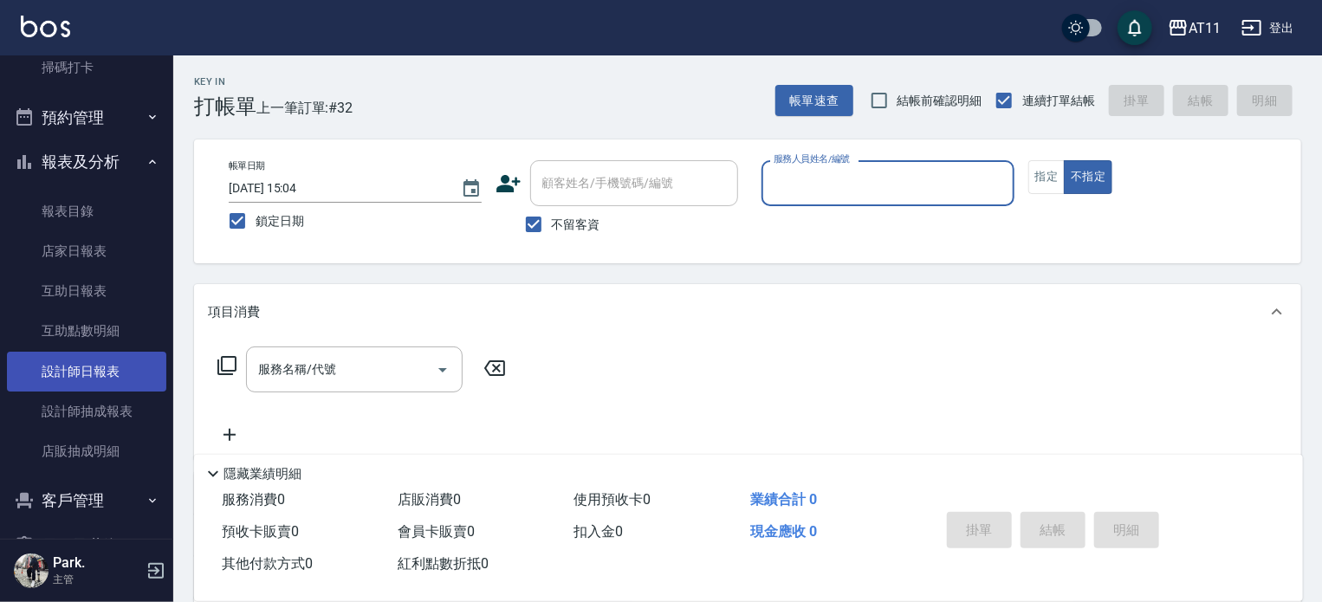
click at [83, 372] on link "設計師日報表" at bounding box center [86, 372] width 159 height 40
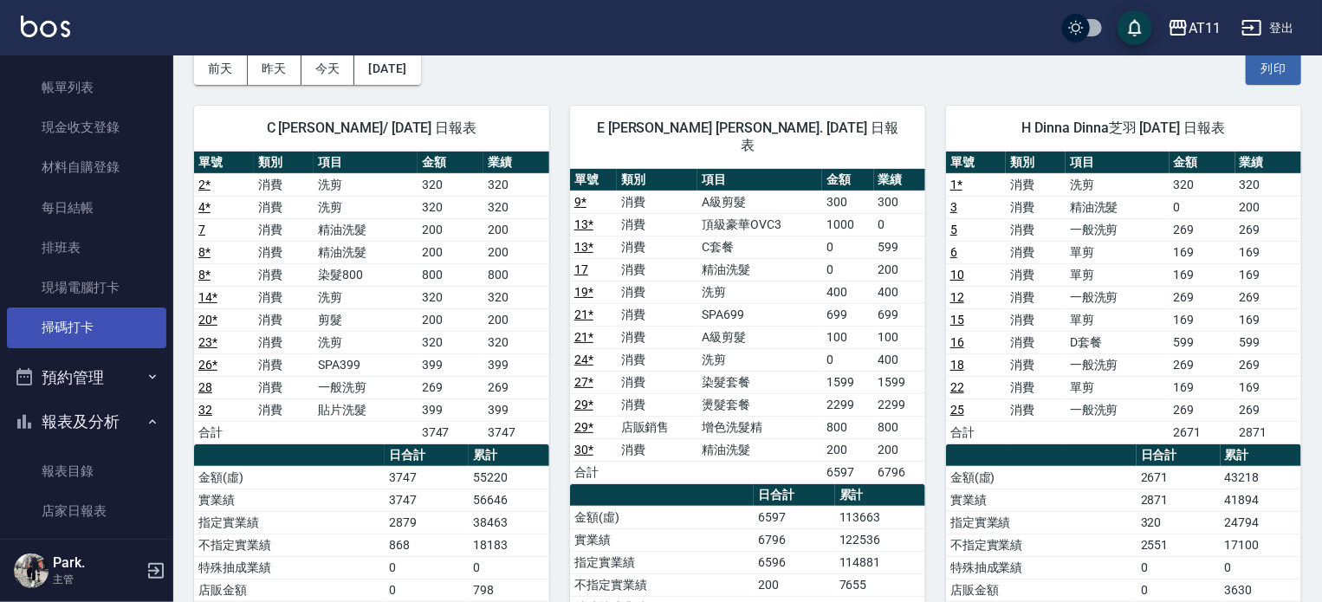
scroll to position [173, 0]
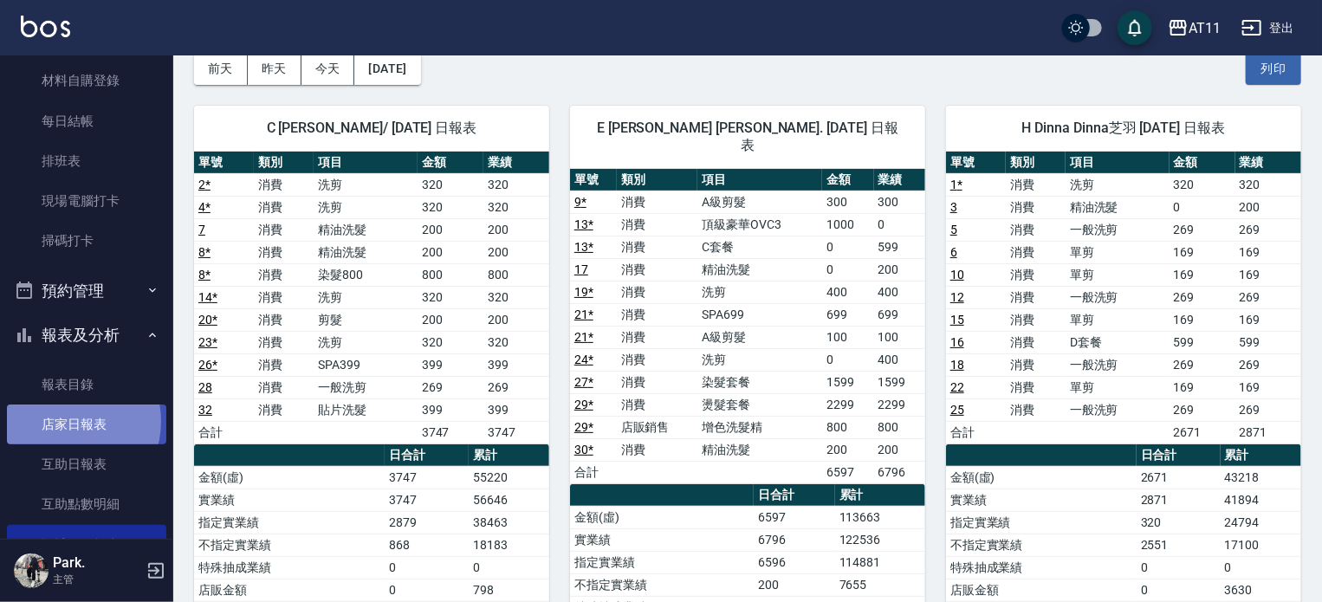
click at [68, 422] on link "店家日報表" at bounding box center [86, 425] width 159 height 40
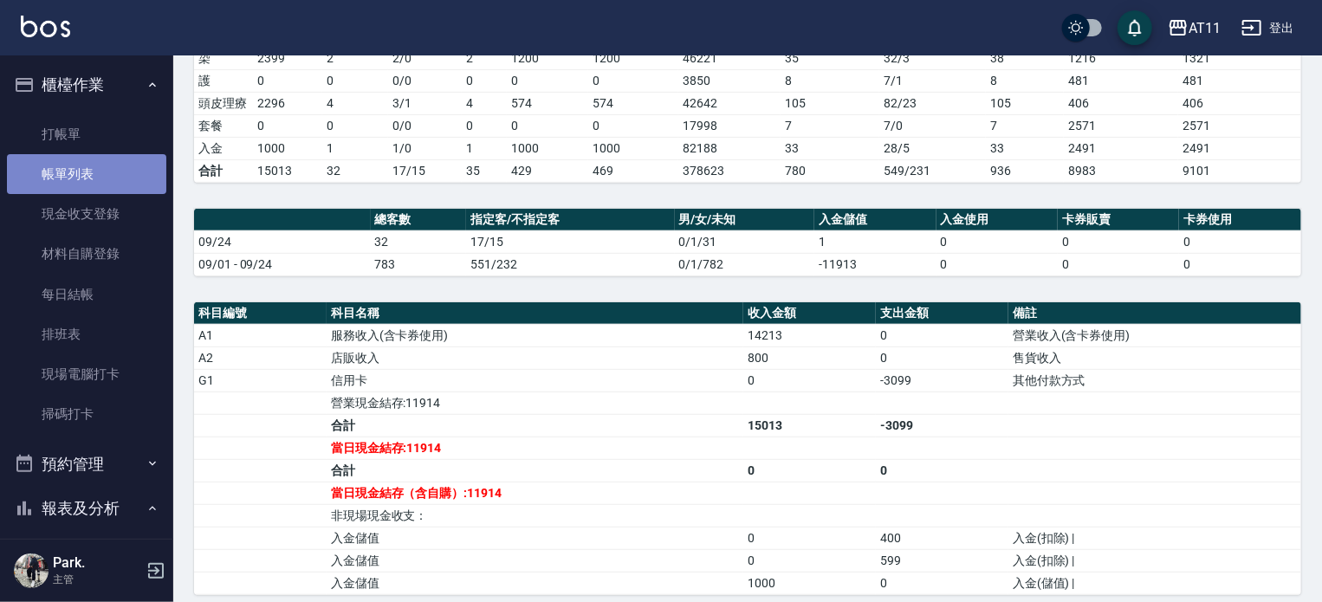
click at [95, 169] on link "帳單列表" at bounding box center [86, 174] width 159 height 40
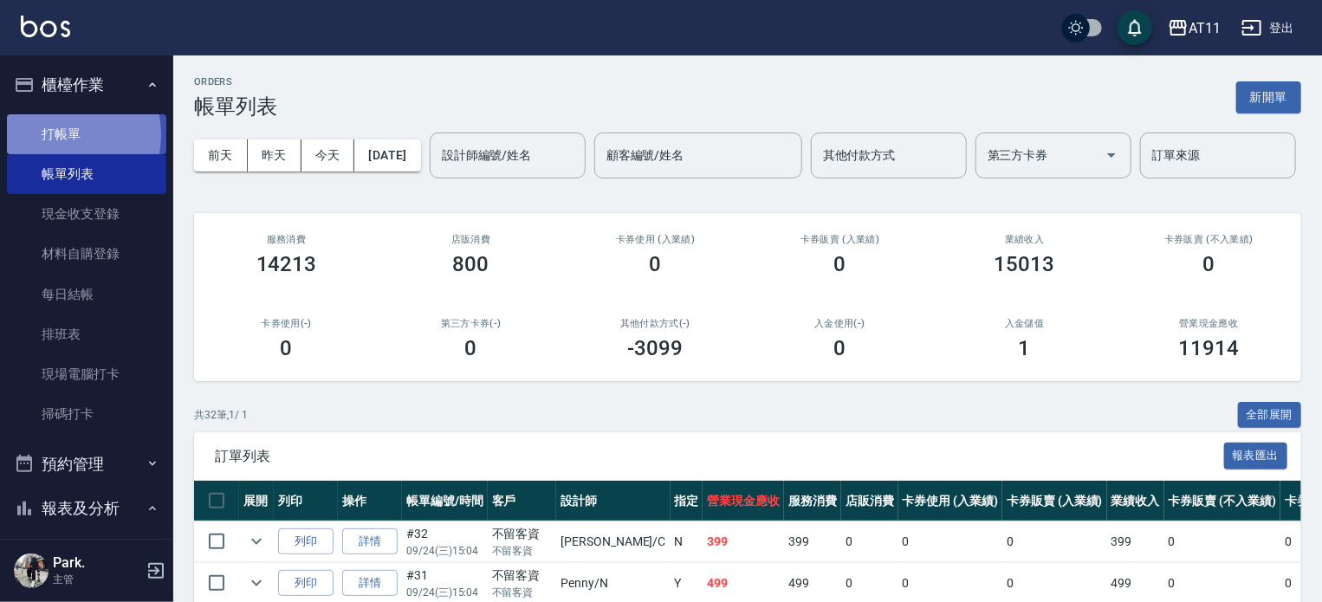
click at [56, 134] on link "打帳單" at bounding box center [86, 134] width 159 height 40
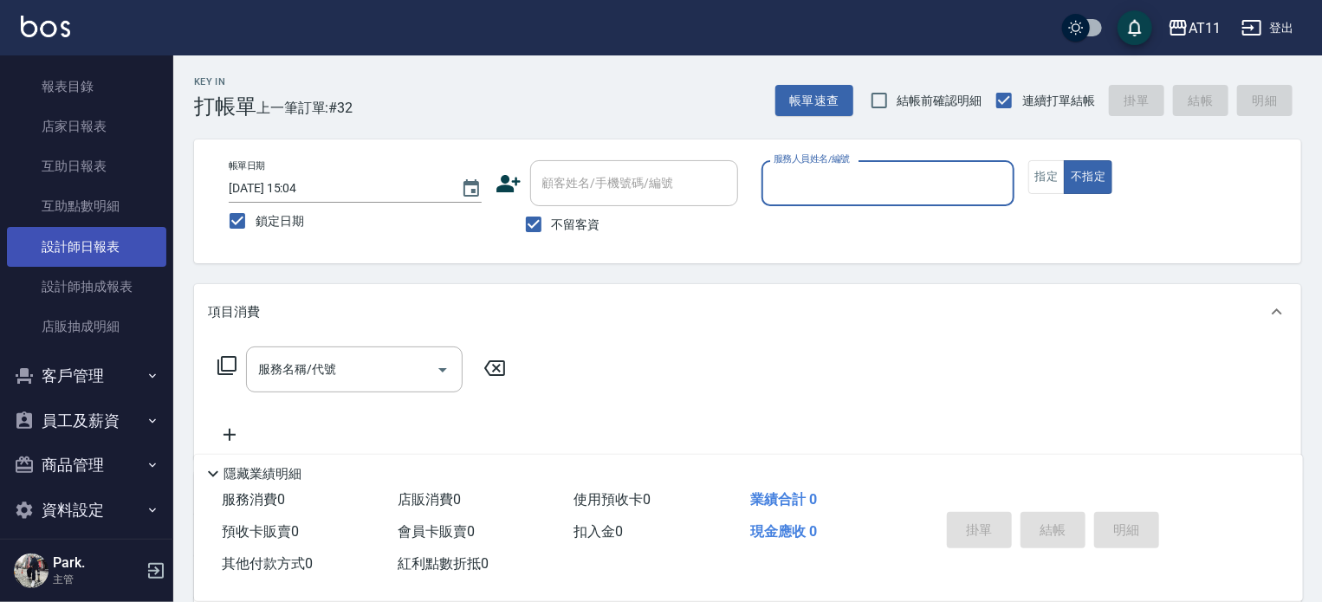
scroll to position [485, 0]
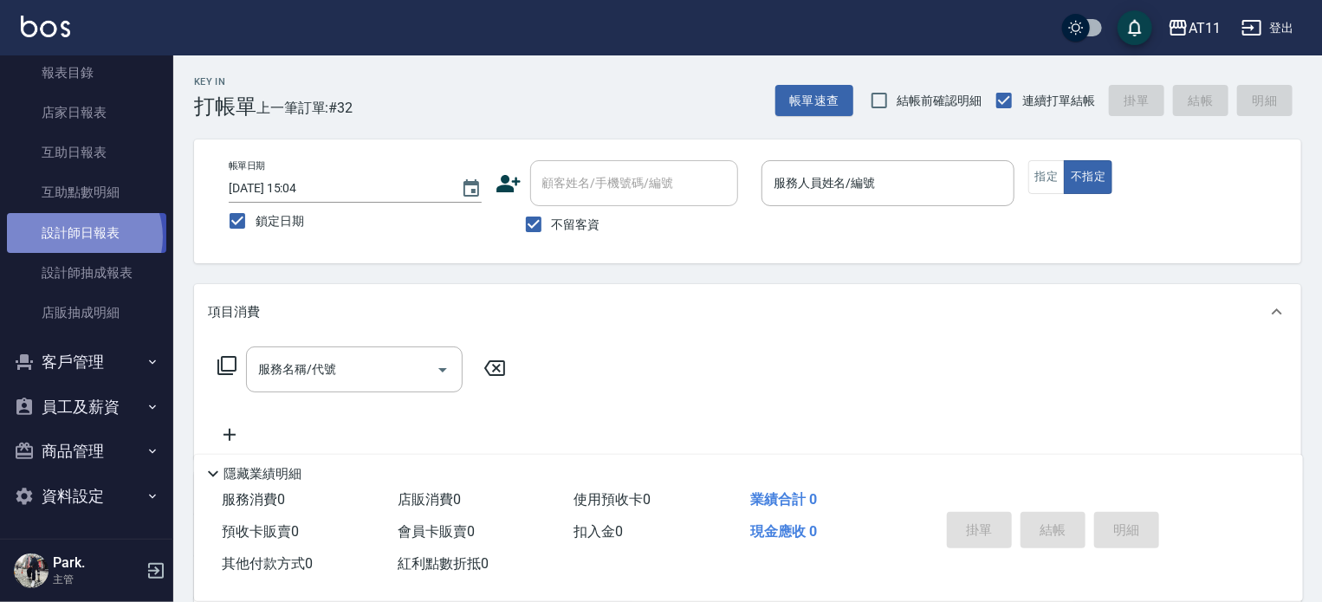
click at [81, 237] on link "設計師日報表" at bounding box center [86, 233] width 159 height 40
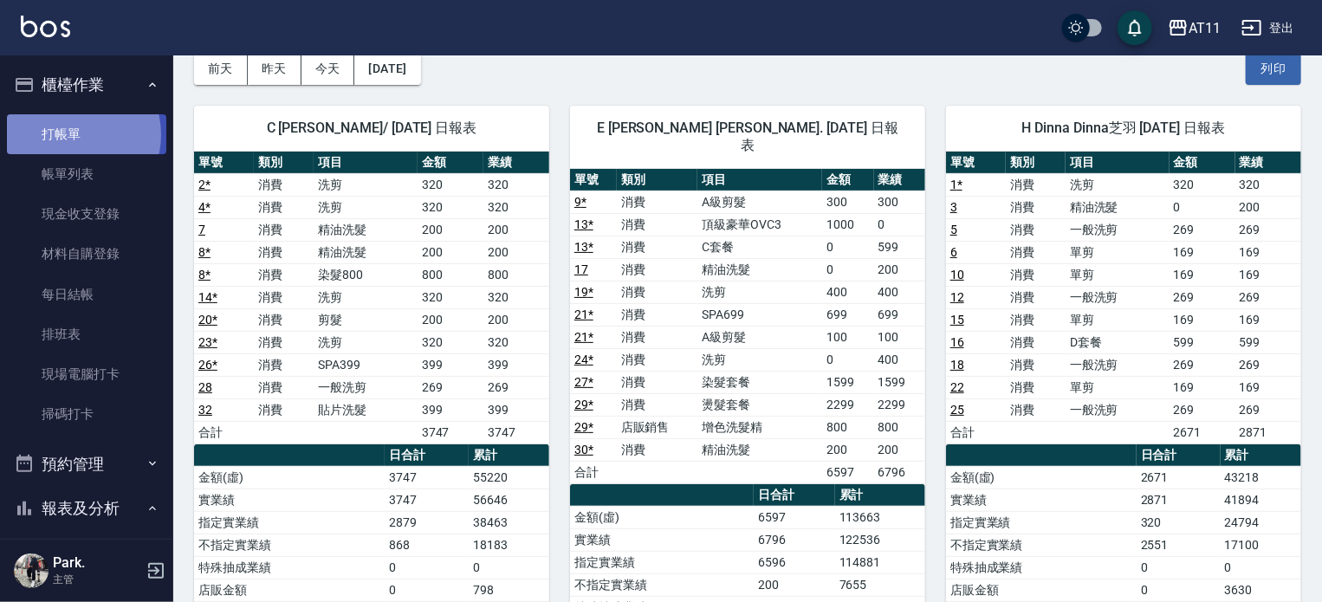
click at [75, 134] on link "打帳單" at bounding box center [86, 134] width 159 height 40
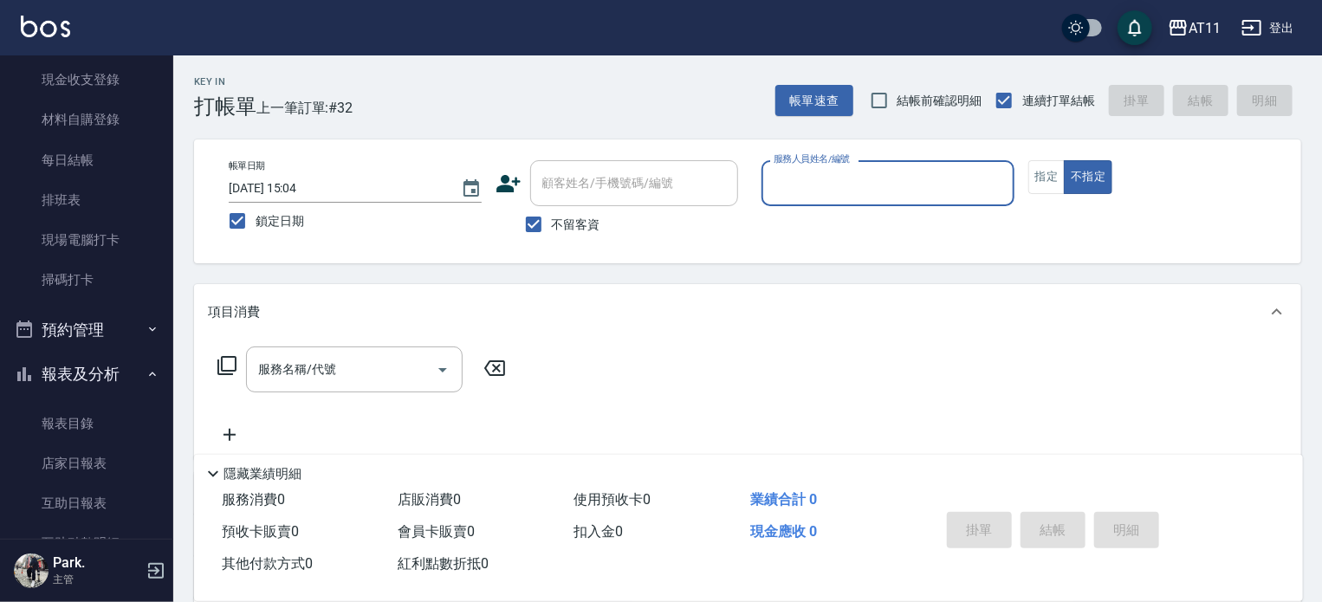
scroll to position [173, 0]
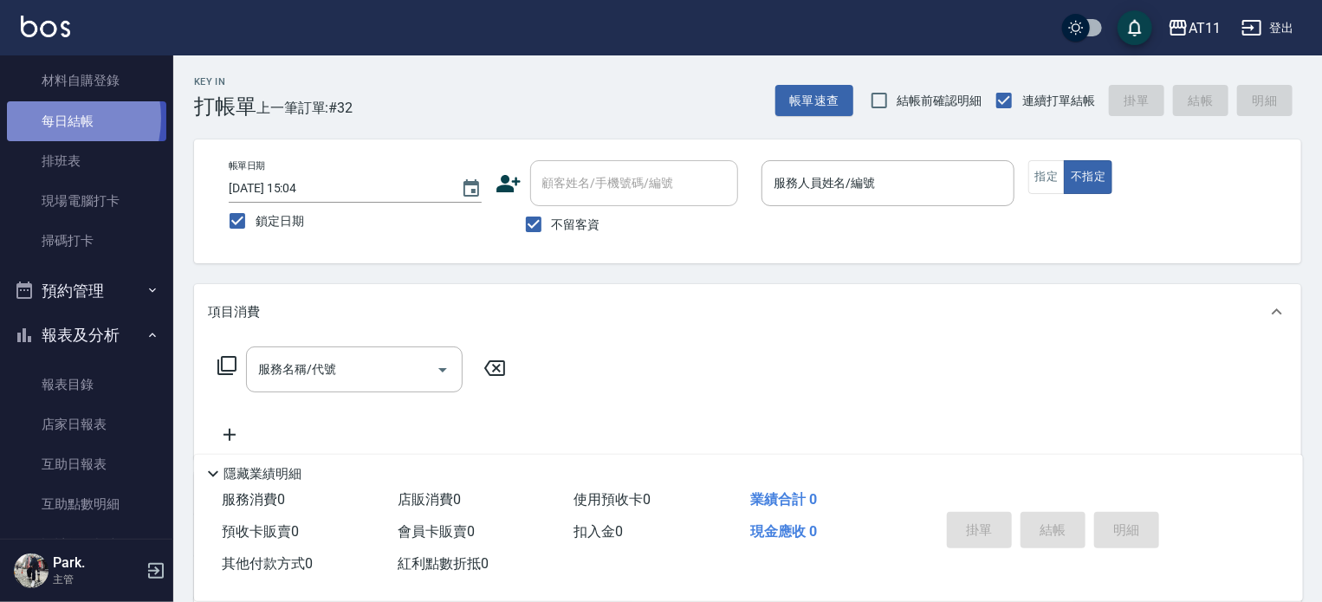
click at [55, 118] on link "每日結帳" at bounding box center [86, 121] width 159 height 40
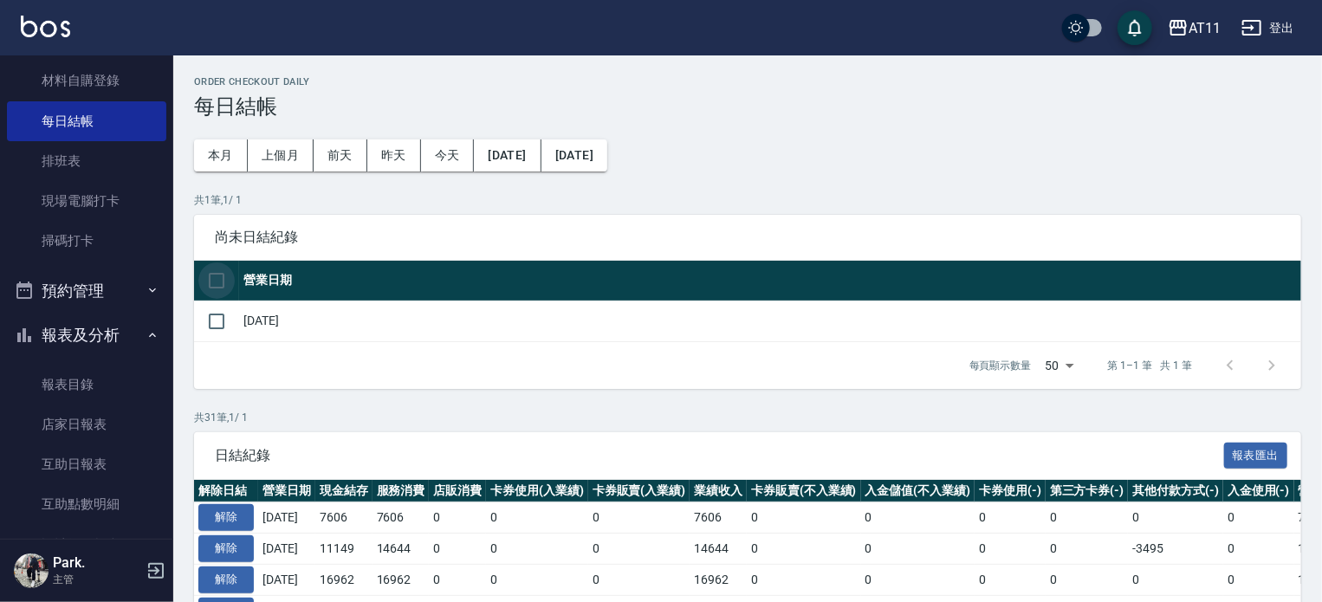
click at [216, 276] on input "checkbox" at bounding box center [216, 281] width 36 height 36
checkbox input "true"
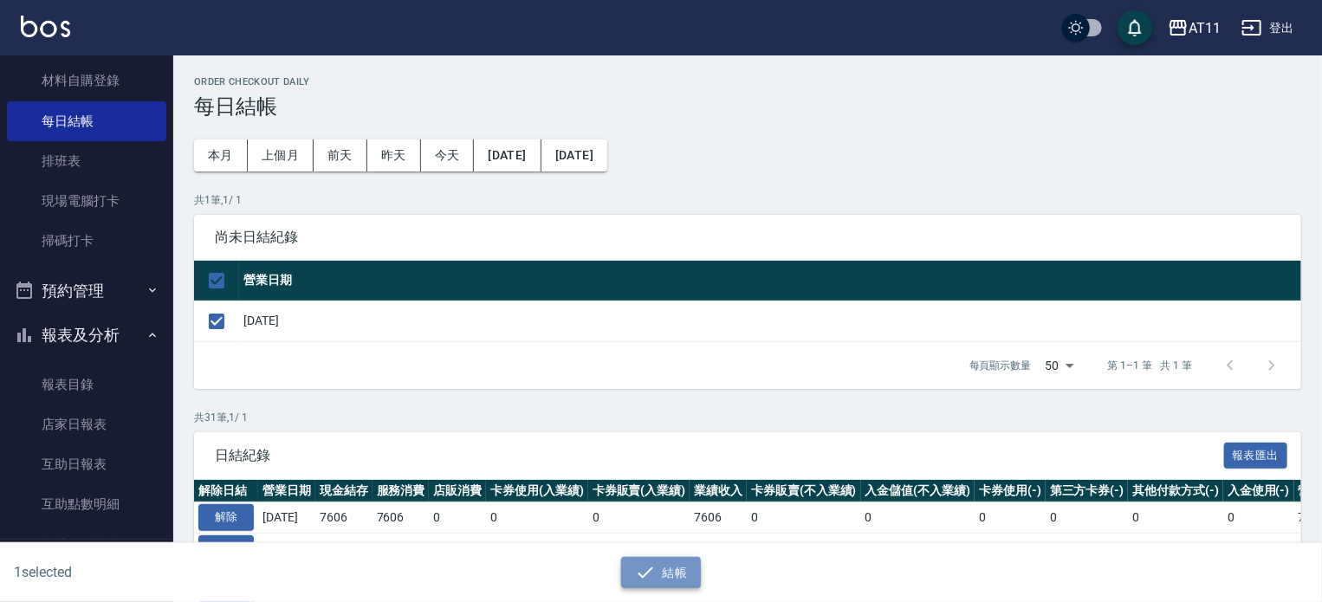
click at [657, 574] on button "結帳" at bounding box center [661, 573] width 81 height 32
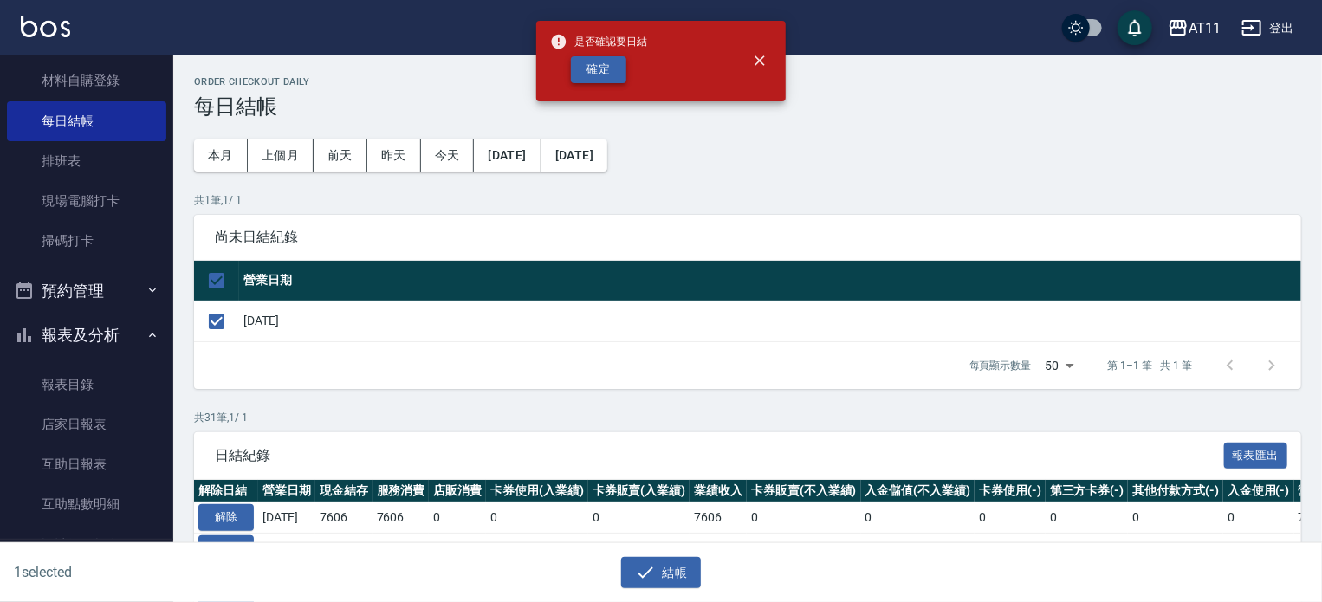
click at [605, 69] on button "確定" at bounding box center [598, 69] width 55 height 27
checkbox input "false"
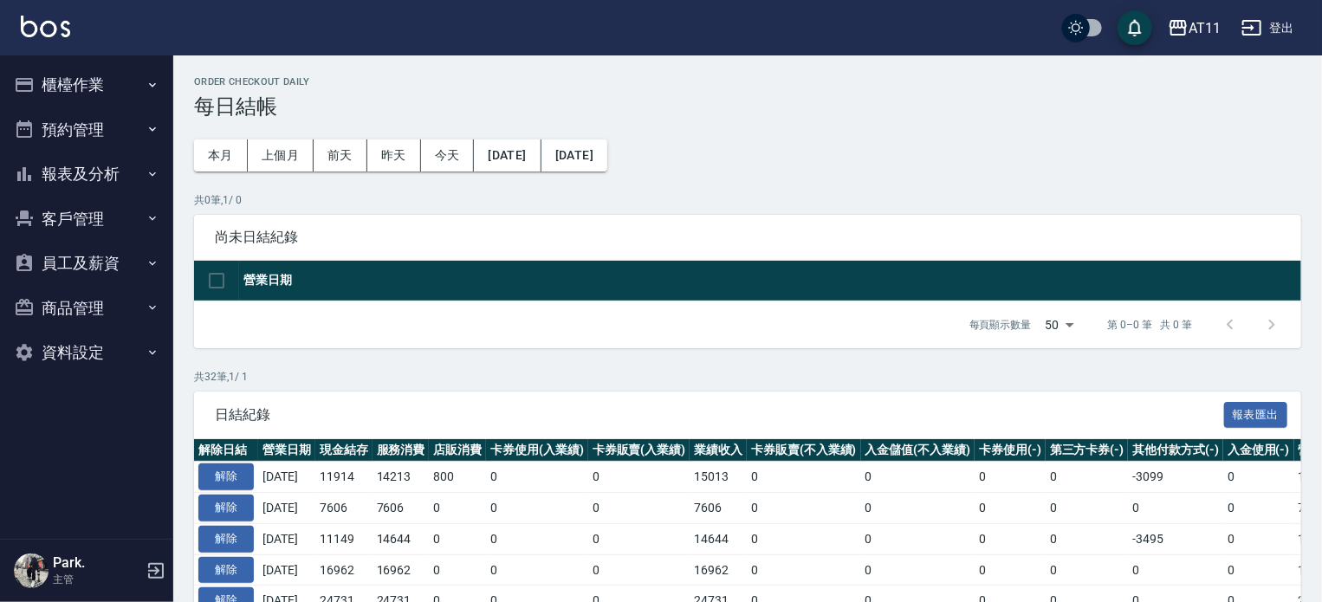
click at [81, 176] on button "報表及分析" at bounding box center [86, 174] width 159 height 45
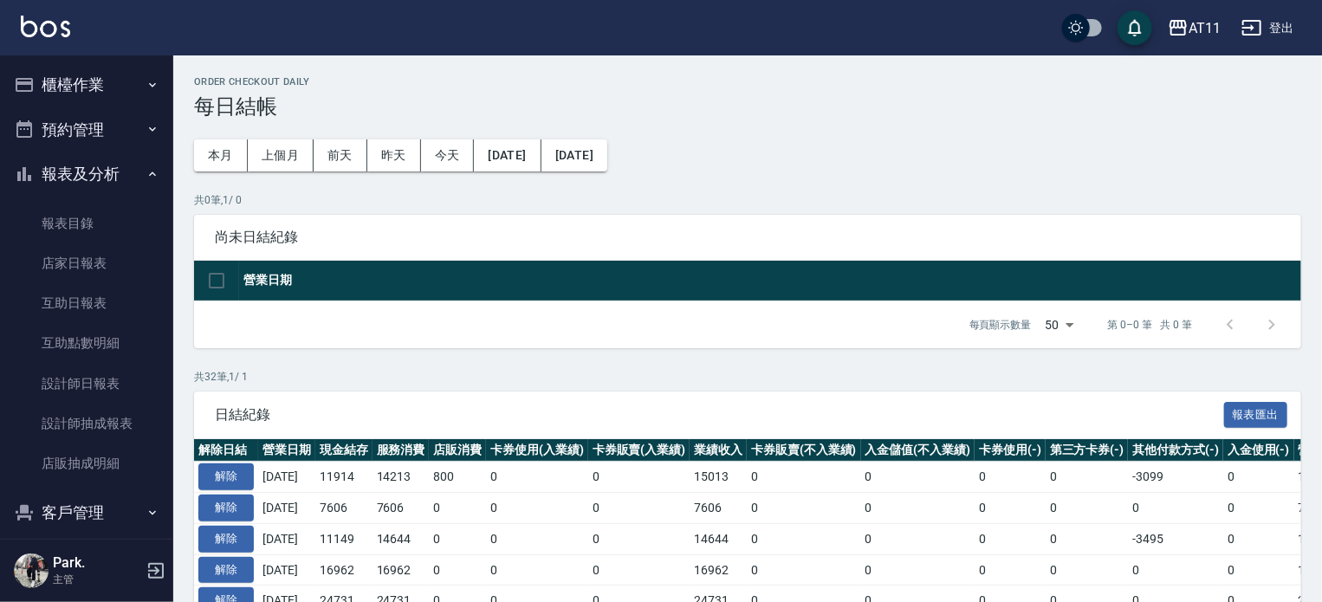
click at [73, 80] on button "櫃檯作業" at bounding box center [86, 84] width 159 height 45
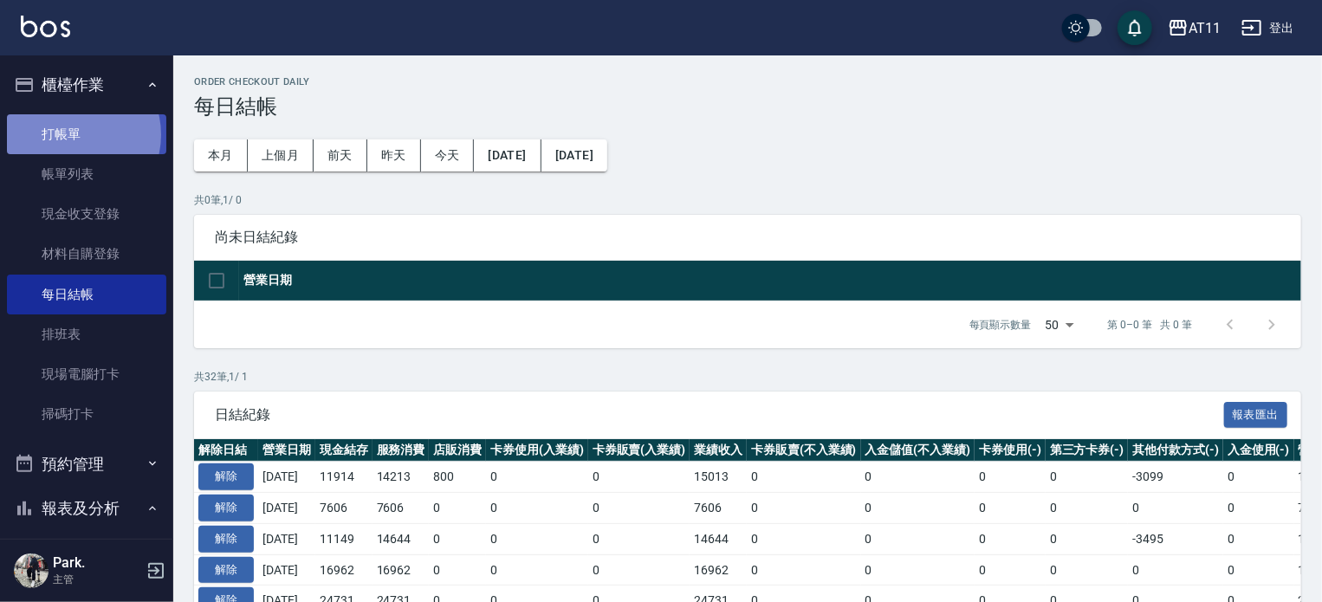
click at [76, 134] on link "打帳單" at bounding box center [86, 134] width 159 height 40
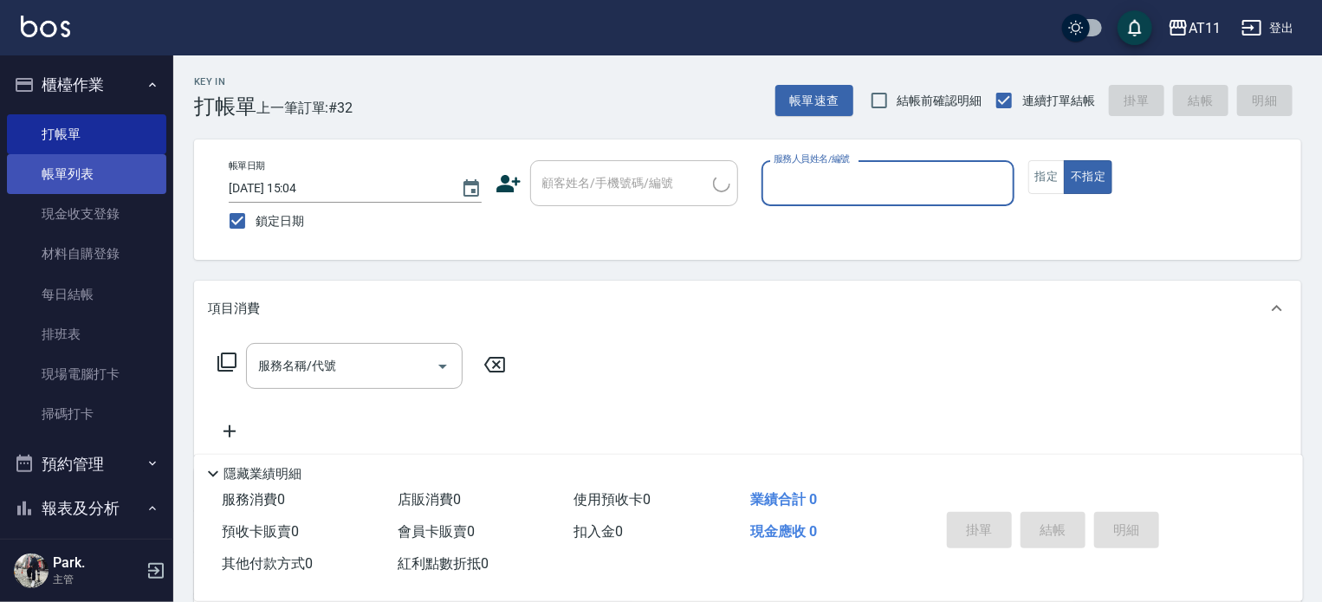
click at [73, 166] on link "帳單列表" at bounding box center [86, 174] width 159 height 40
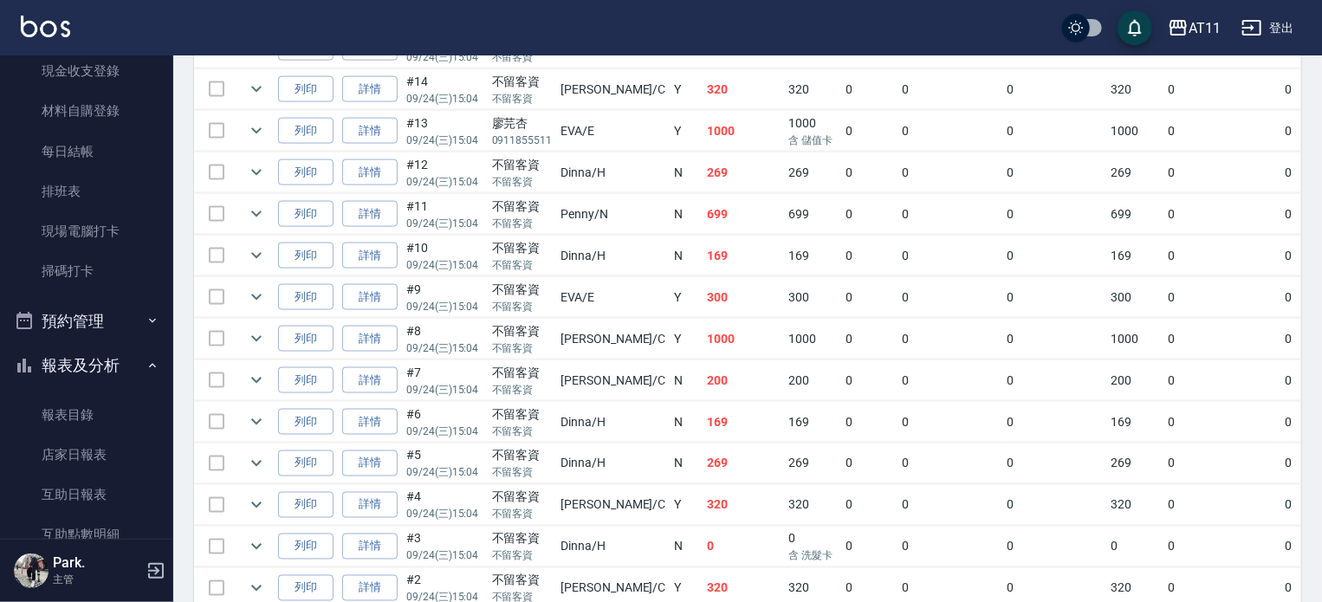
scroll to position [173, 0]
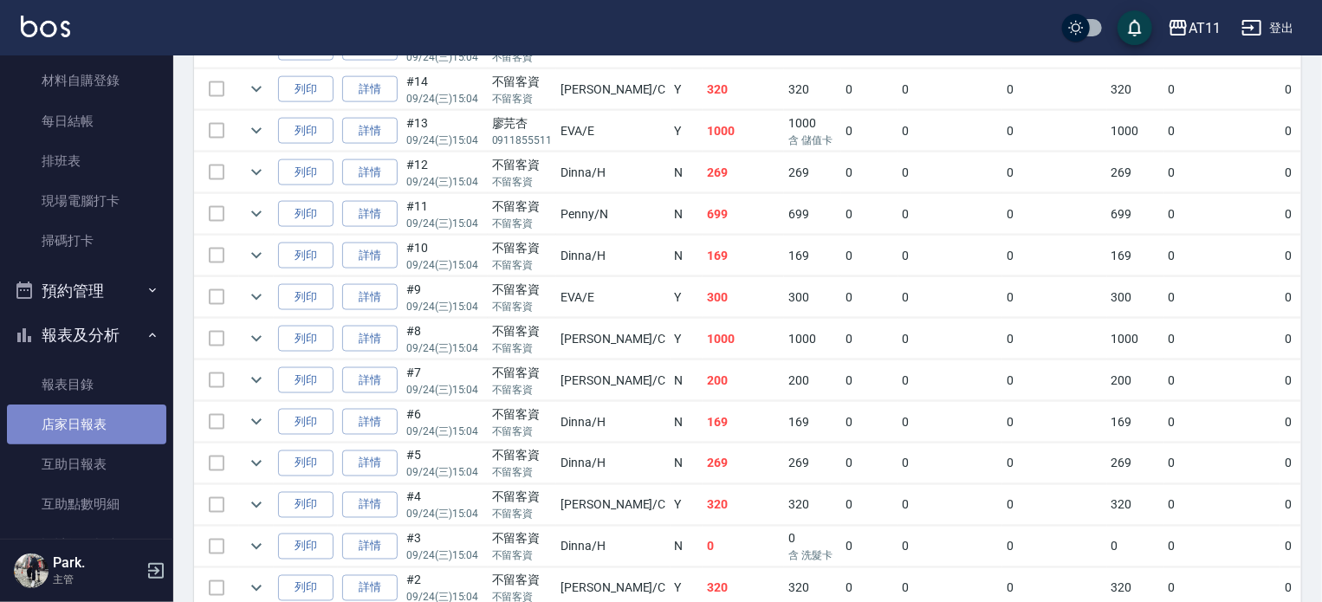
click at [87, 425] on link "店家日報表" at bounding box center [86, 425] width 159 height 40
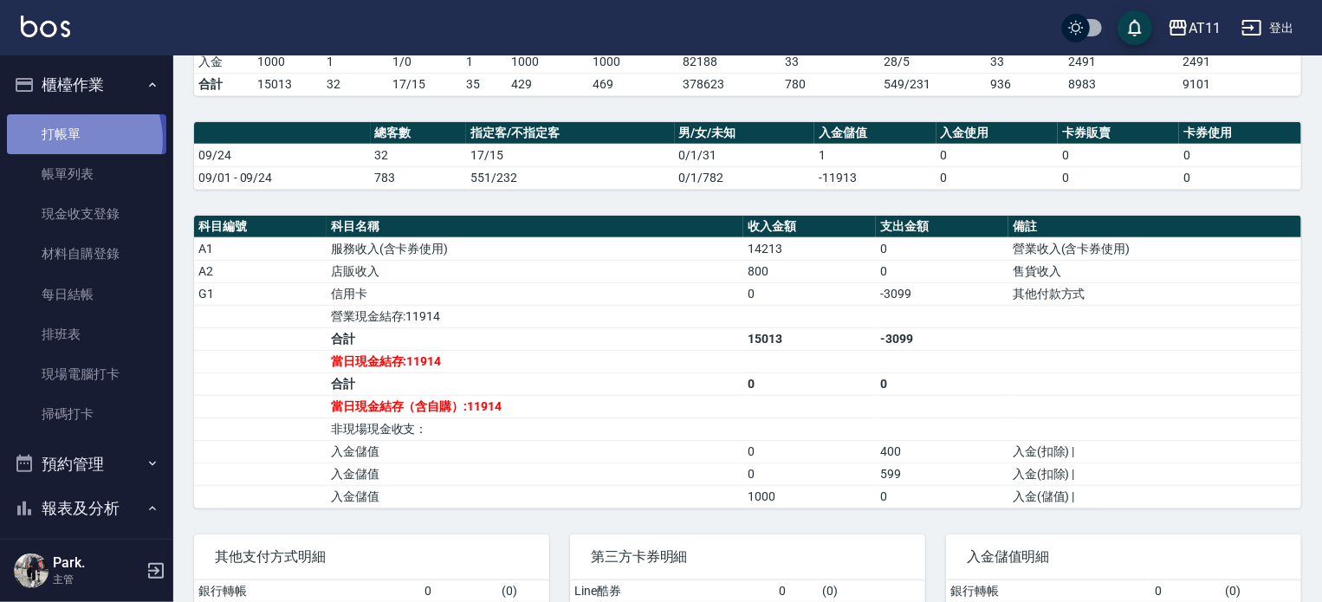
click at [71, 139] on link "打帳單" at bounding box center [86, 134] width 159 height 40
